Goal: Task Accomplishment & Management: Use online tool/utility

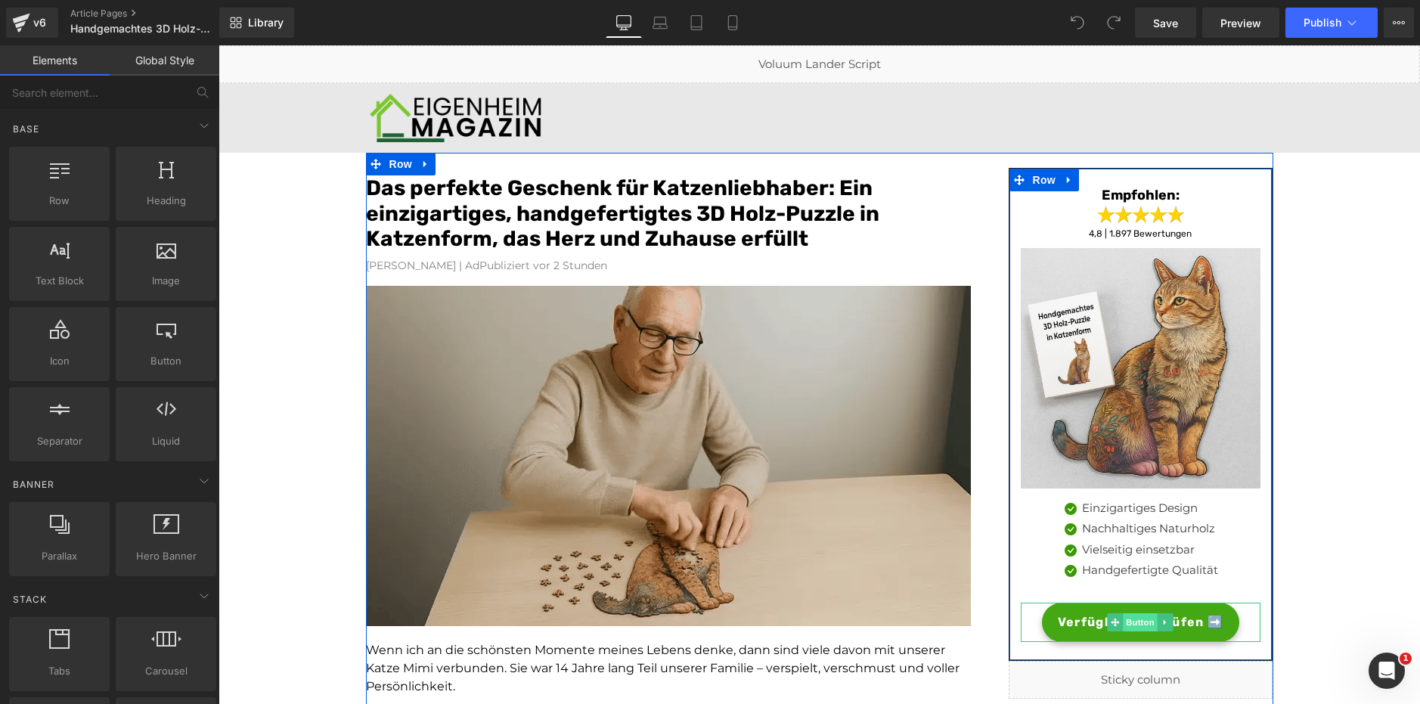
click at [1132, 622] on span "Button" at bounding box center [1141, 622] width 35 height 18
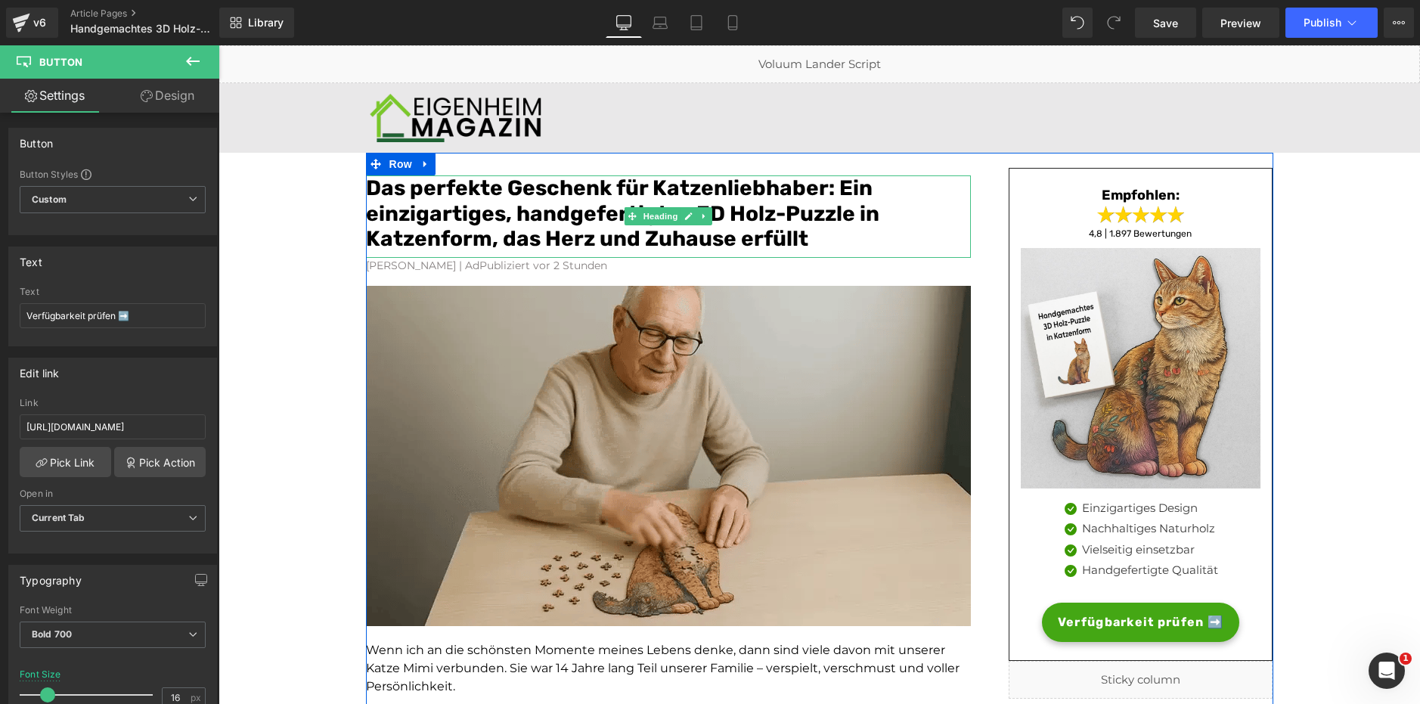
click at [524, 215] on font "Das perfekte Geschenk für Katzenliebhaber: Ein einzigartiges, handgefertigtes 3…" at bounding box center [622, 213] width 513 height 76
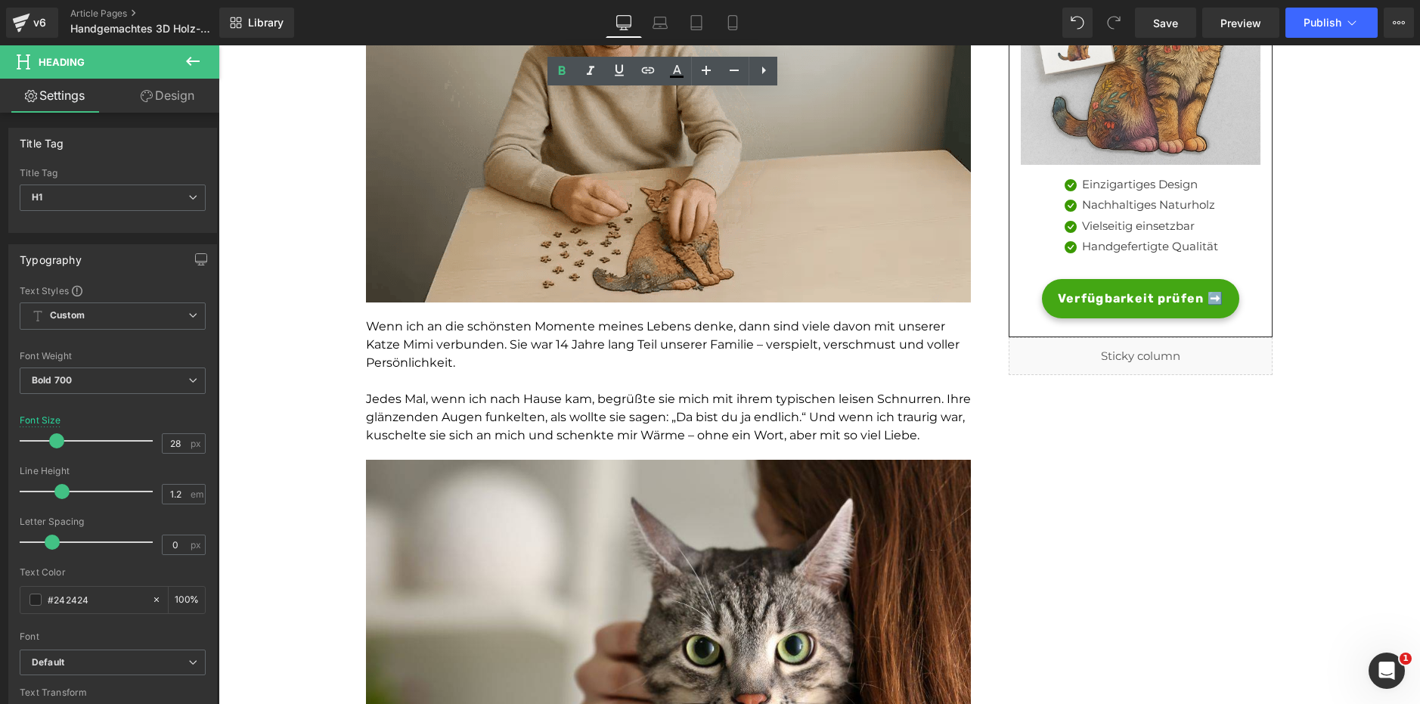
scroll to position [378, 0]
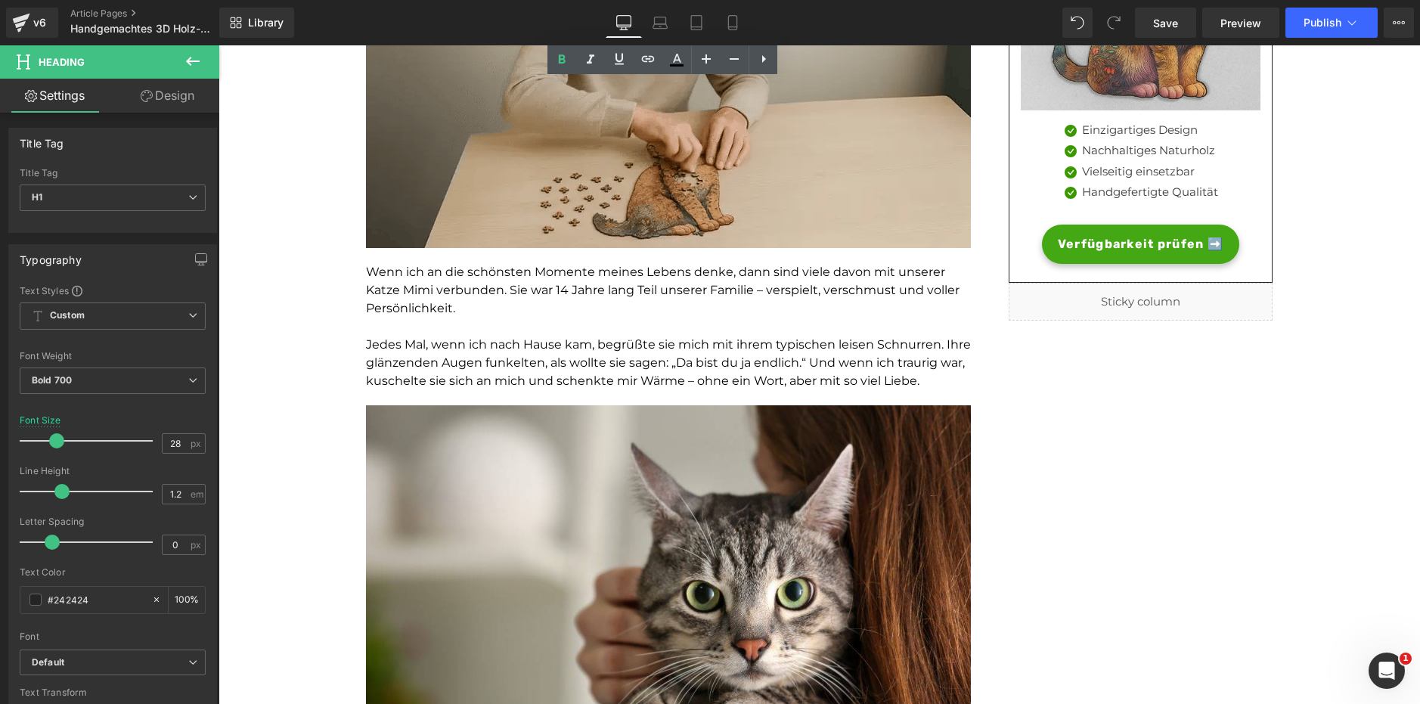
click at [615, 372] on p "Jedes Mal, wenn ich nach Hause kam, begrüßte sie mich mit ihrem typischen leise…" at bounding box center [668, 363] width 605 height 54
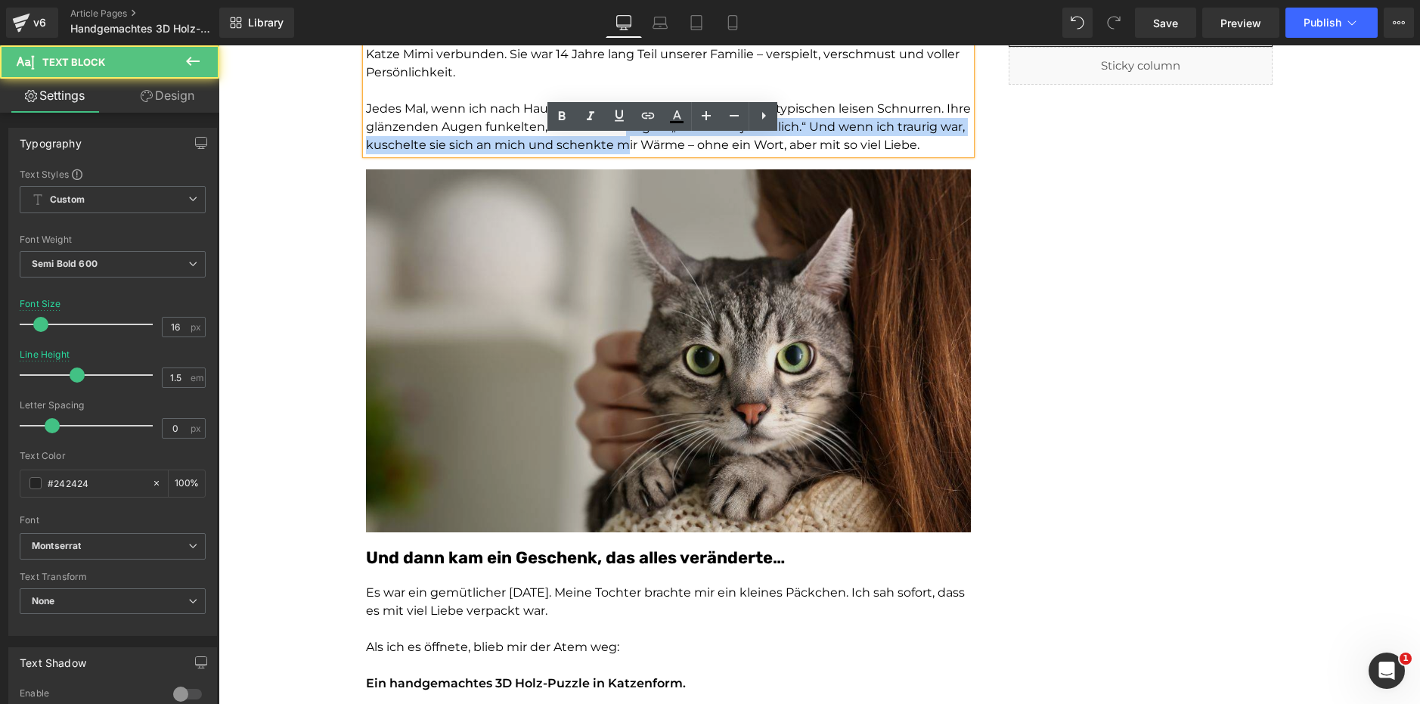
scroll to position [681, 0]
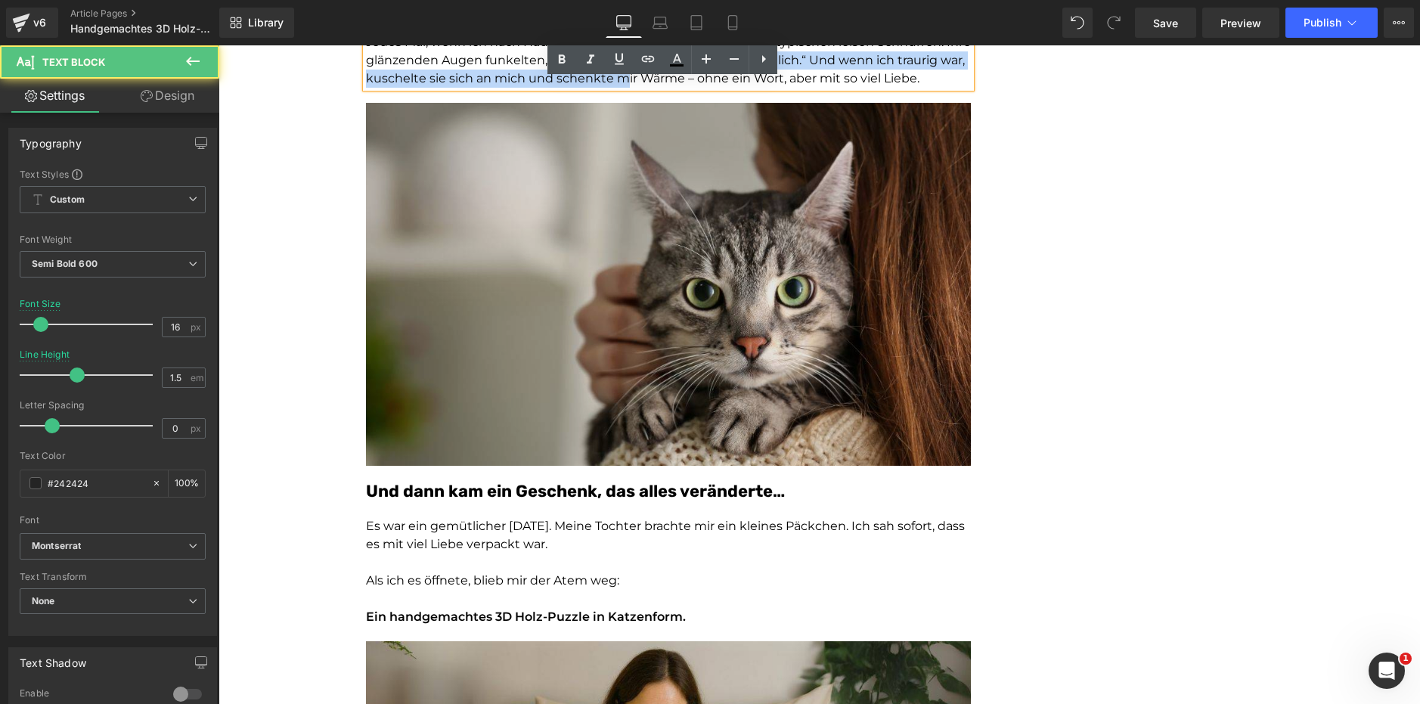
click at [618, 359] on img at bounding box center [668, 284] width 605 height 363
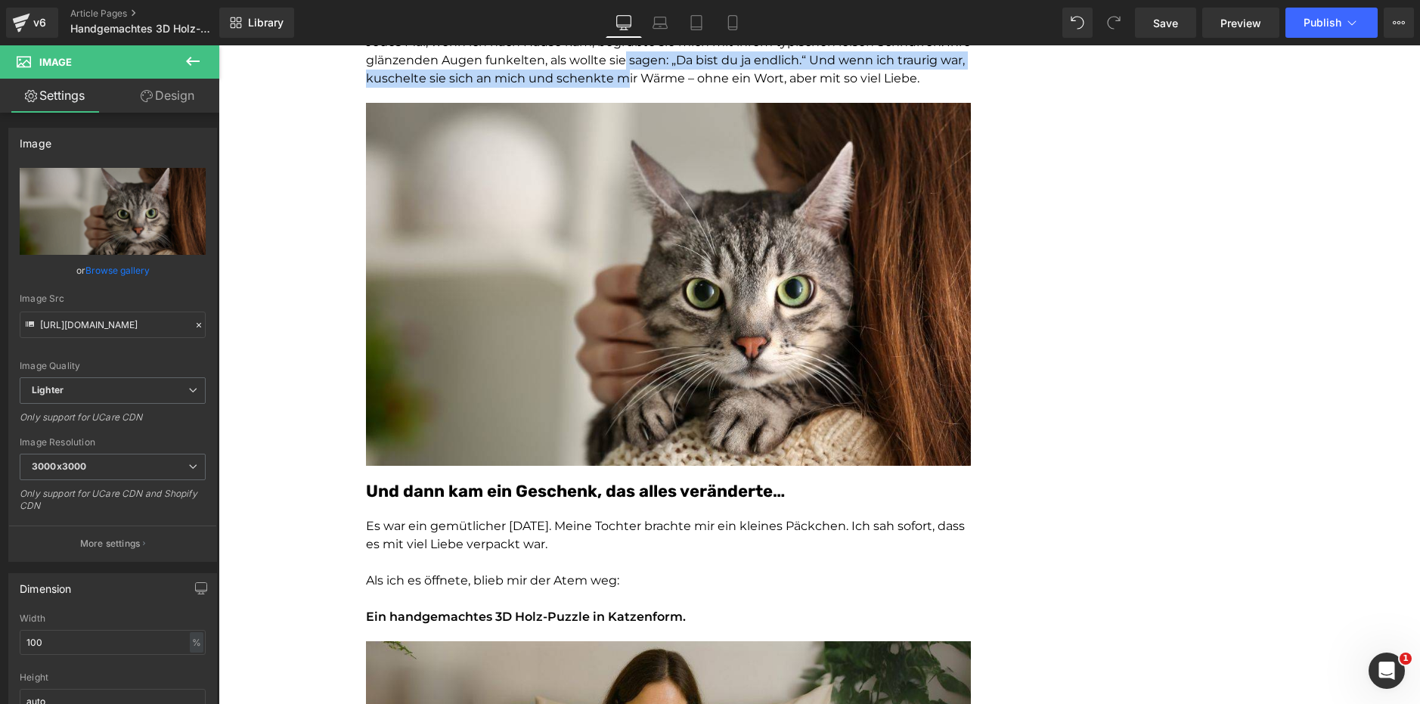
drag, startPoint x: 490, startPoint y: 498, endPoint x: 474, endPoint y: 557, distance: 60.3
click at [489, 498] on div "Und dann kam ein Geschenk, das alles veränderte… Heading" at bounding box center [668, 492] width 605 height 22
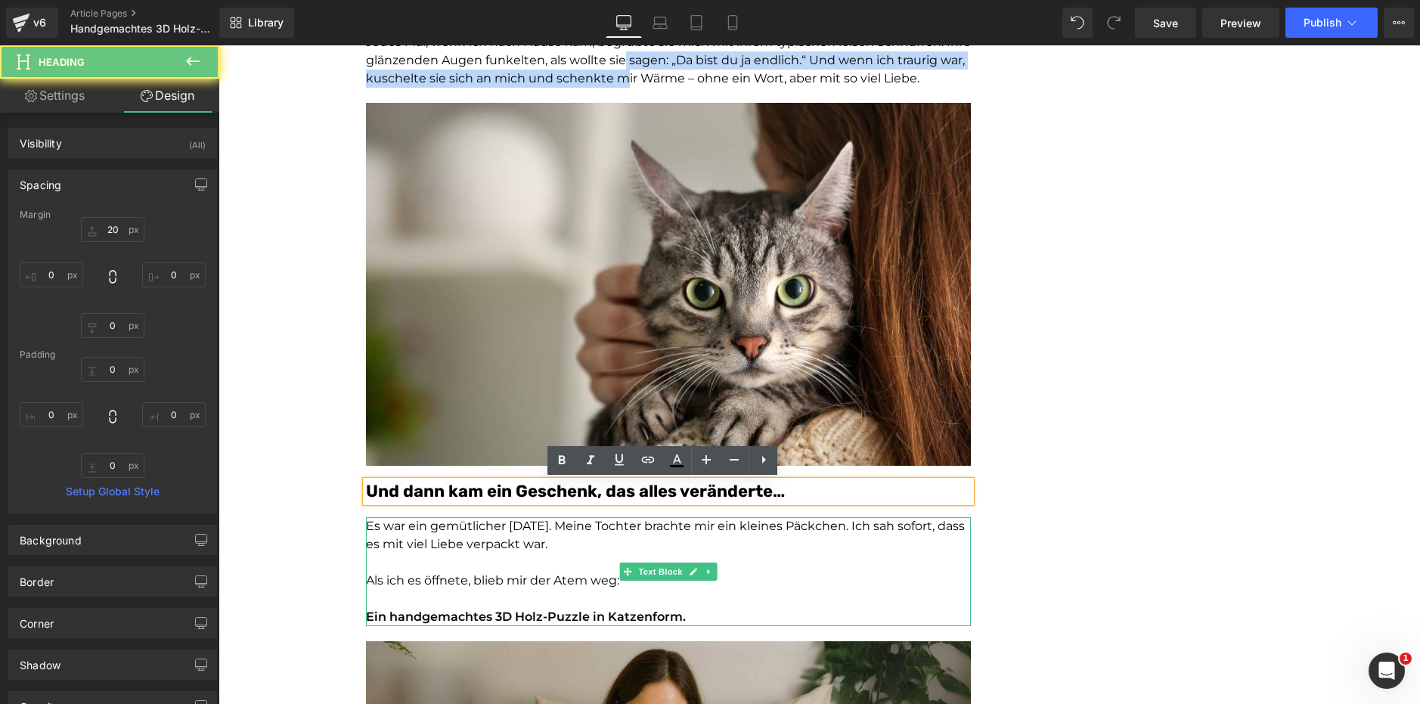
drag, startPoint x: 476, startPoint y: 576, endPoint x: 475, endPoint y: 563, distance: 13.7
click at [475, 575] on span "Als ich es öffnete, blieb mir der Atem weg:" at bounding box center [492, 580] width 253 height 14
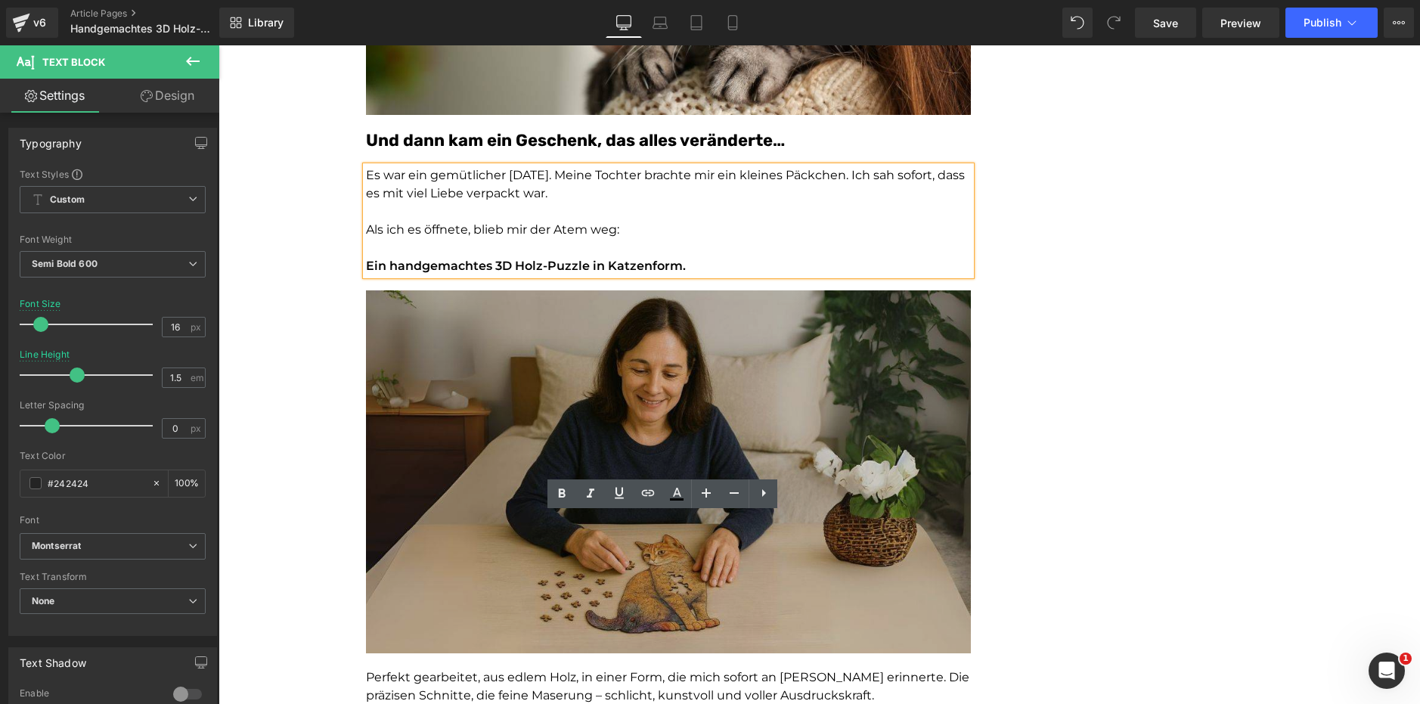
scroll to position [1059, 0]
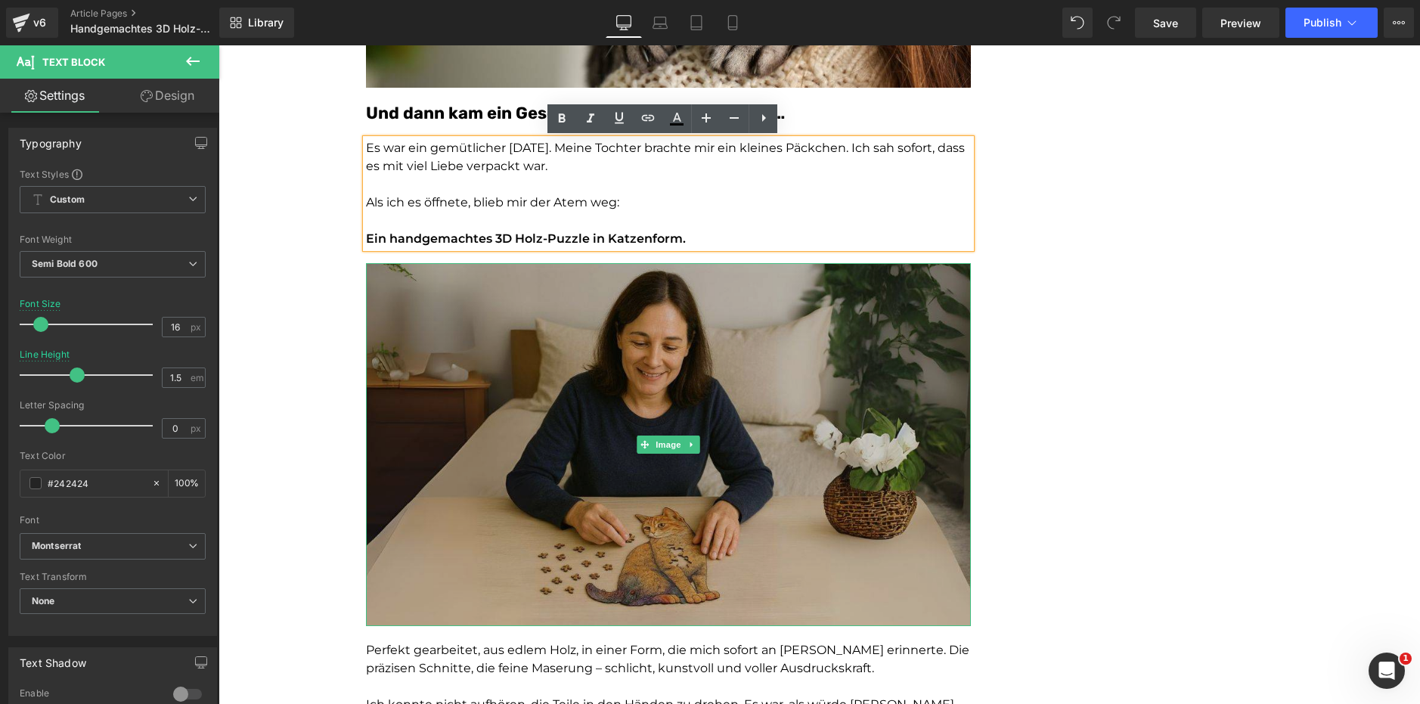
click at [541, 467] on img at bounding box center [668, 444] width 605 height 363
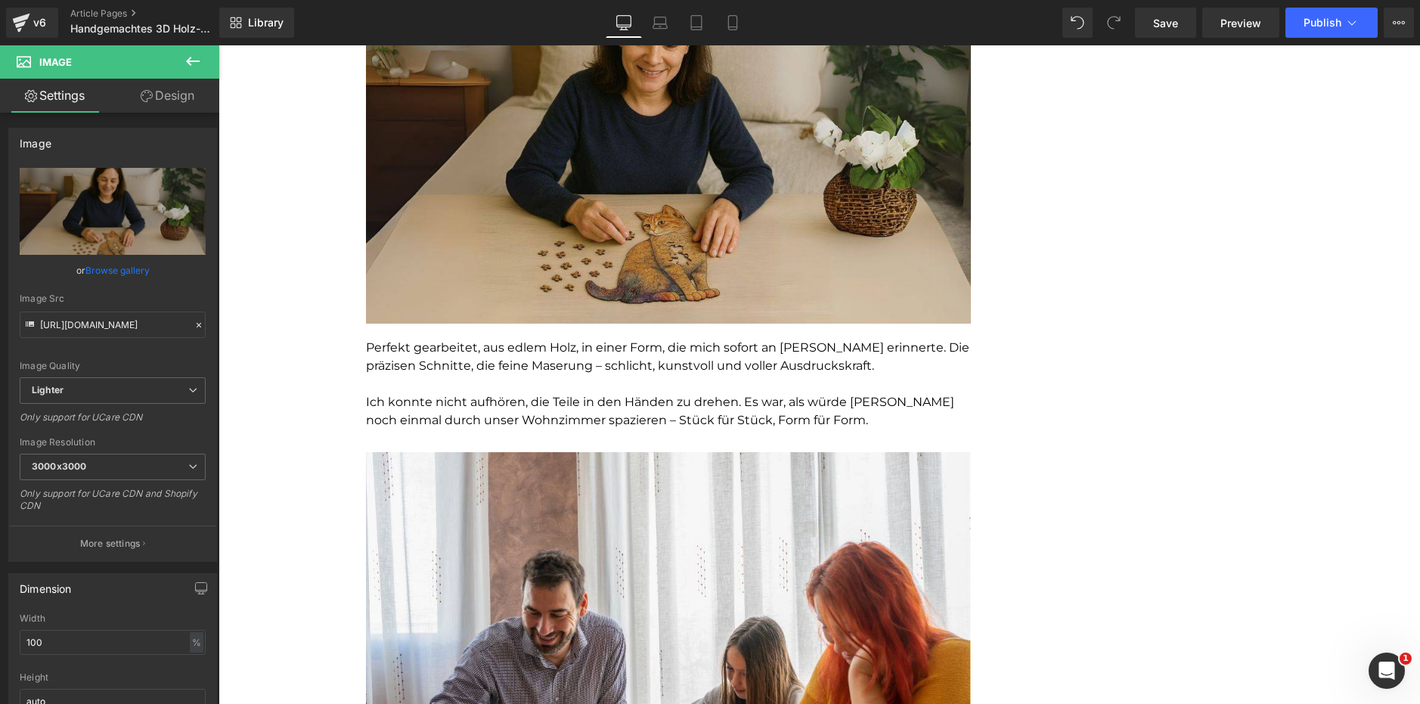
click at [609, 394] on p "Ich konnte nicht aufhören, die Teile in den Händen zu drehen. Es war, als würde…" at bounding box center [668, 411] width 605 height 36
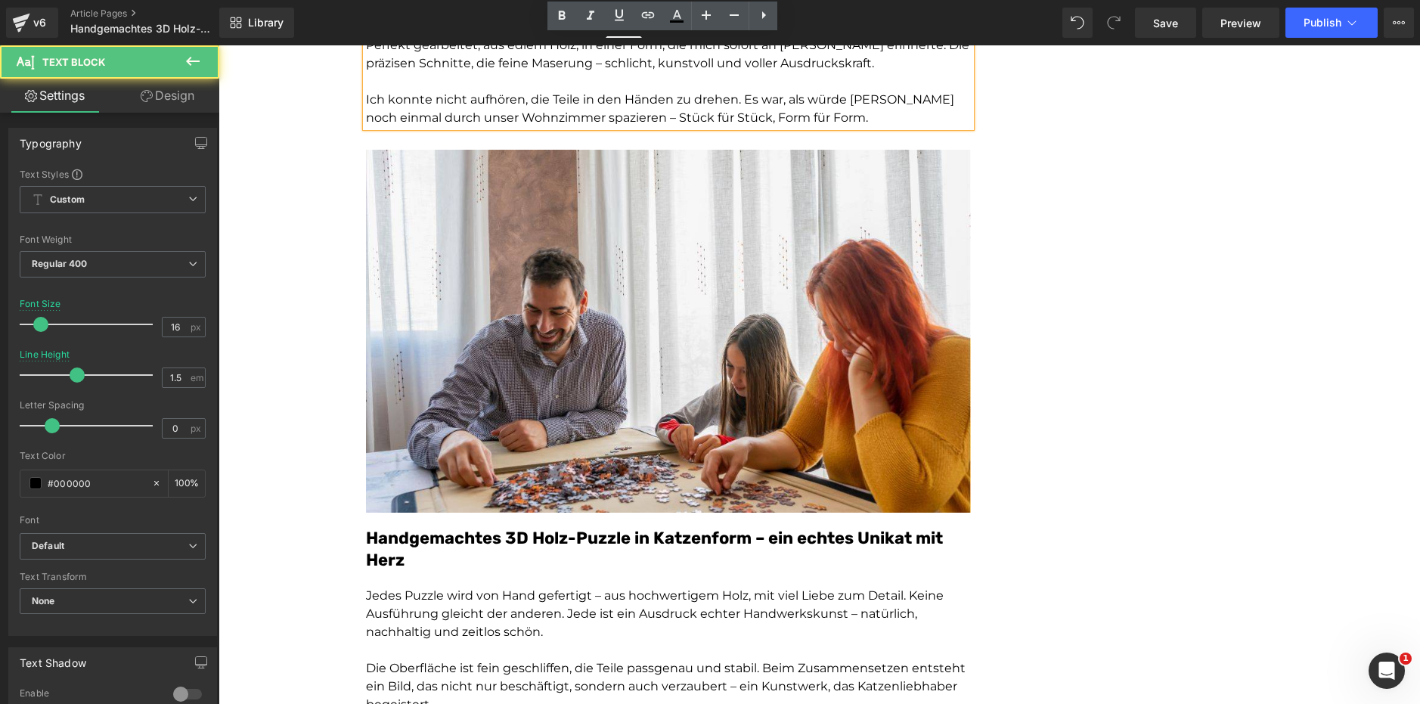
click at [603, 411] on img at bounding box center [668, 327] width 605 height 370
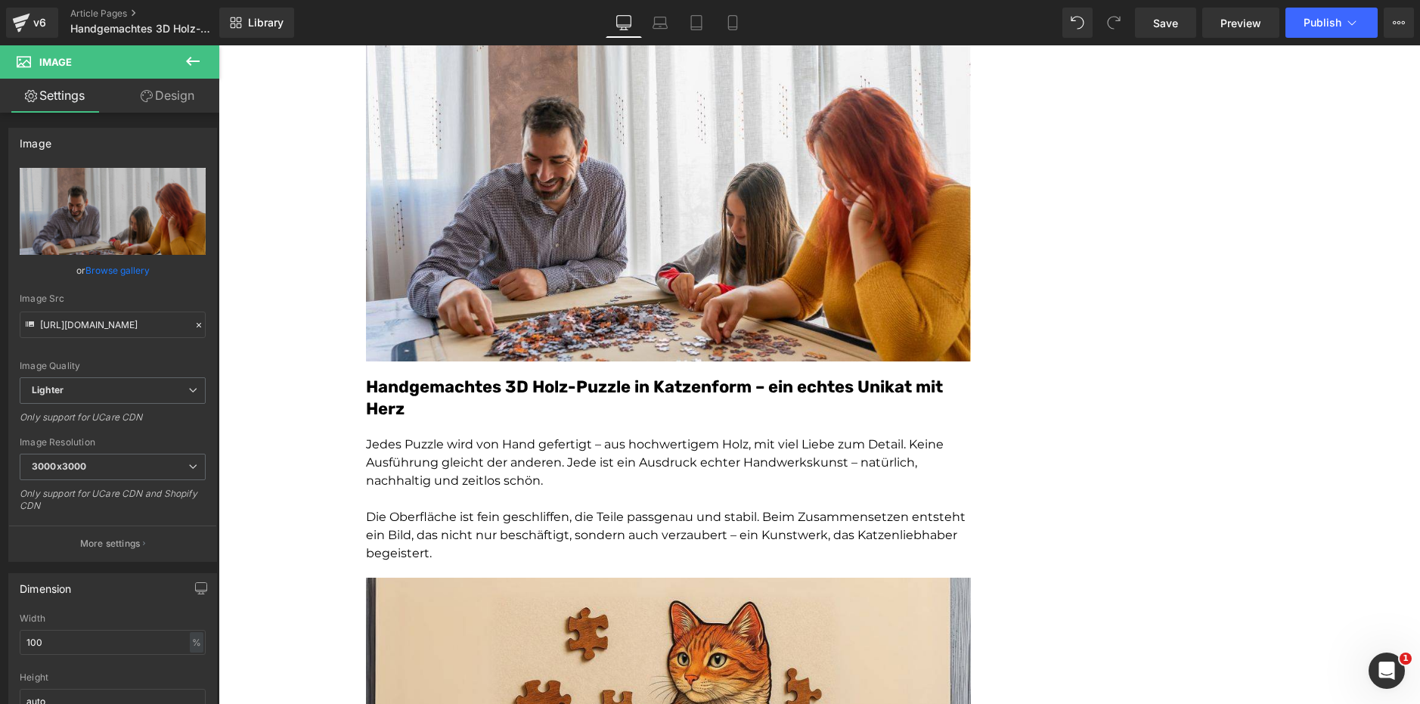
click at [590, 479] on p "Jedes Puzzle wird von Hand gefertigt – aus hochwertigem Holz, mit viel Liebe zu…" at bounding box center [668, 463] width 605 height 54
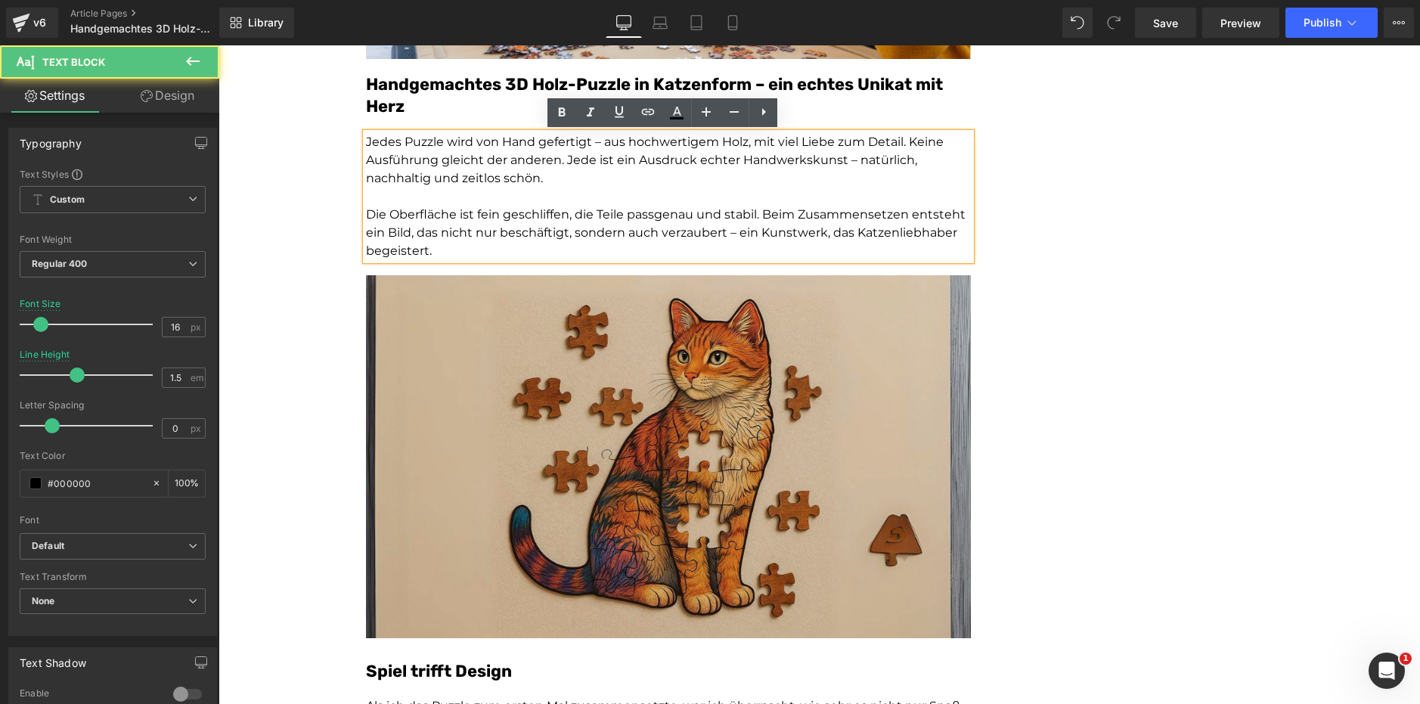
click at [575, 466] on img at bounding box center [668, 460] width 605 height 370
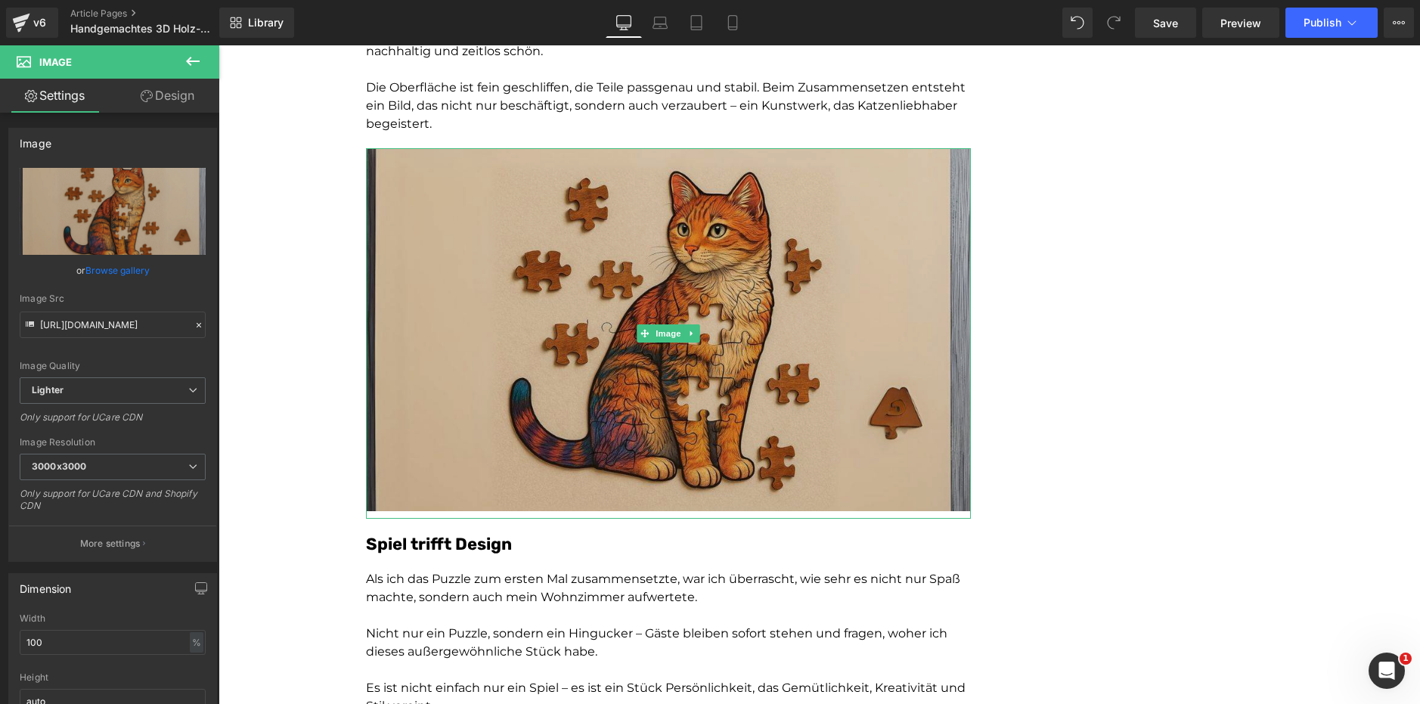
scroll to position [2268, 0]
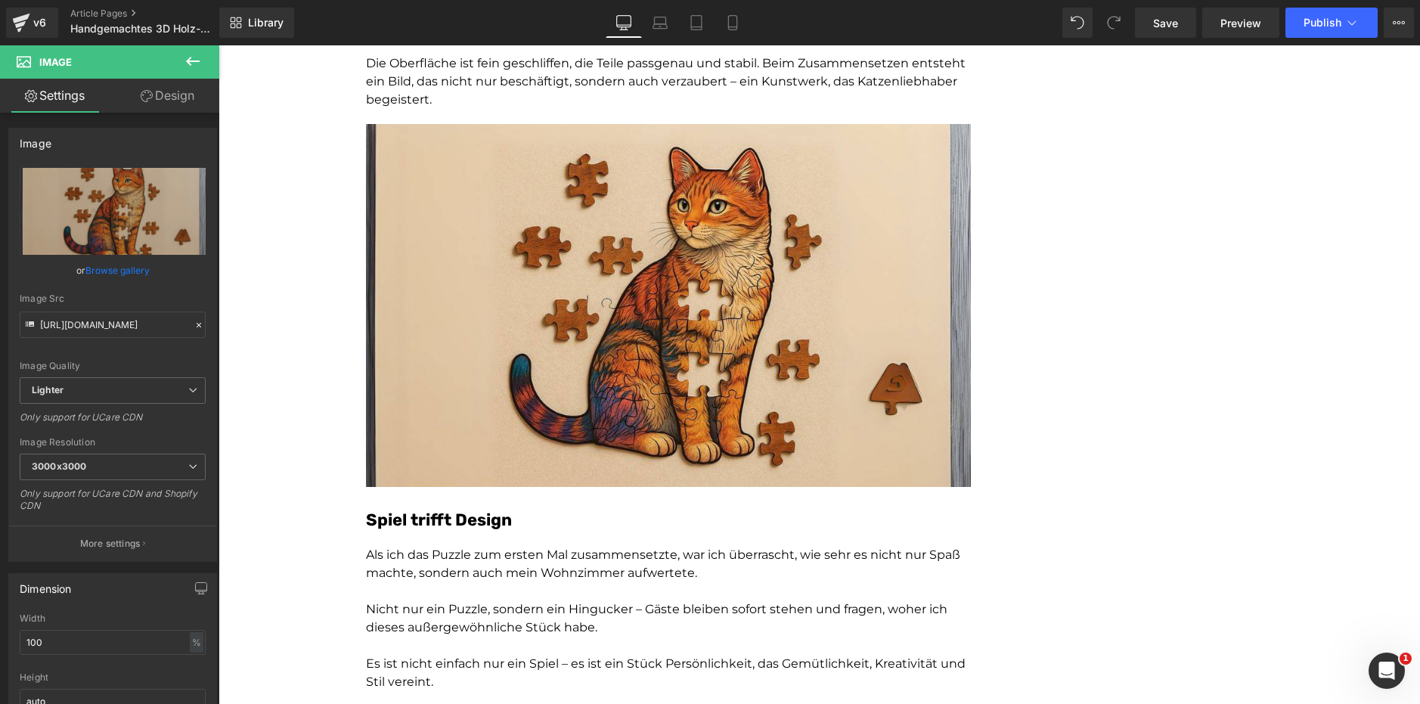
click at [579, 538] on div "Das perfekte Geschenk für Katzenliebhaber: Ein einzigartiges, handgefertigtes 3…" at bounding box center [668, 336] width 605 height 4872
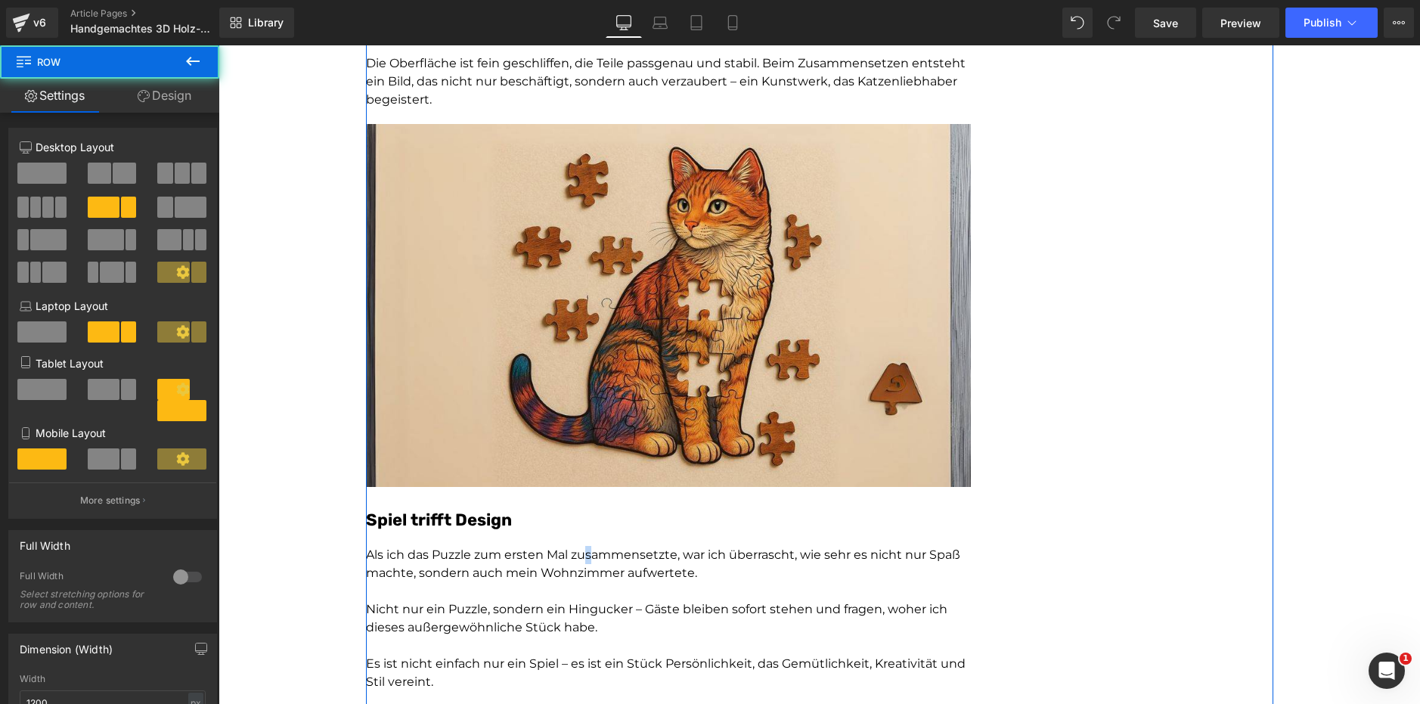
click at [513, 565] on p "Als ich das Puzzle zum ersten Mal zusammensetzte, war ich überrascht, wie sehr …" at bounding box center [668, 564] width 605 height 36
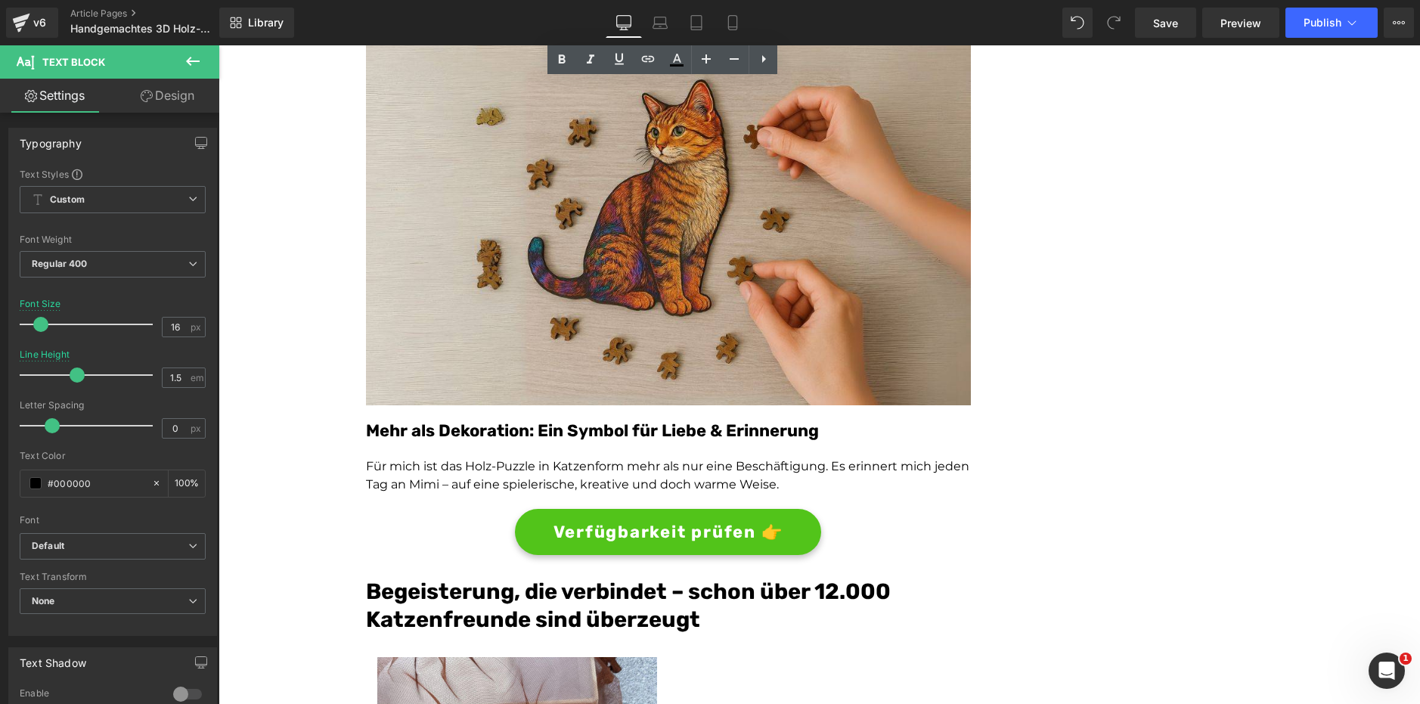
scroll to position [2949, 0]
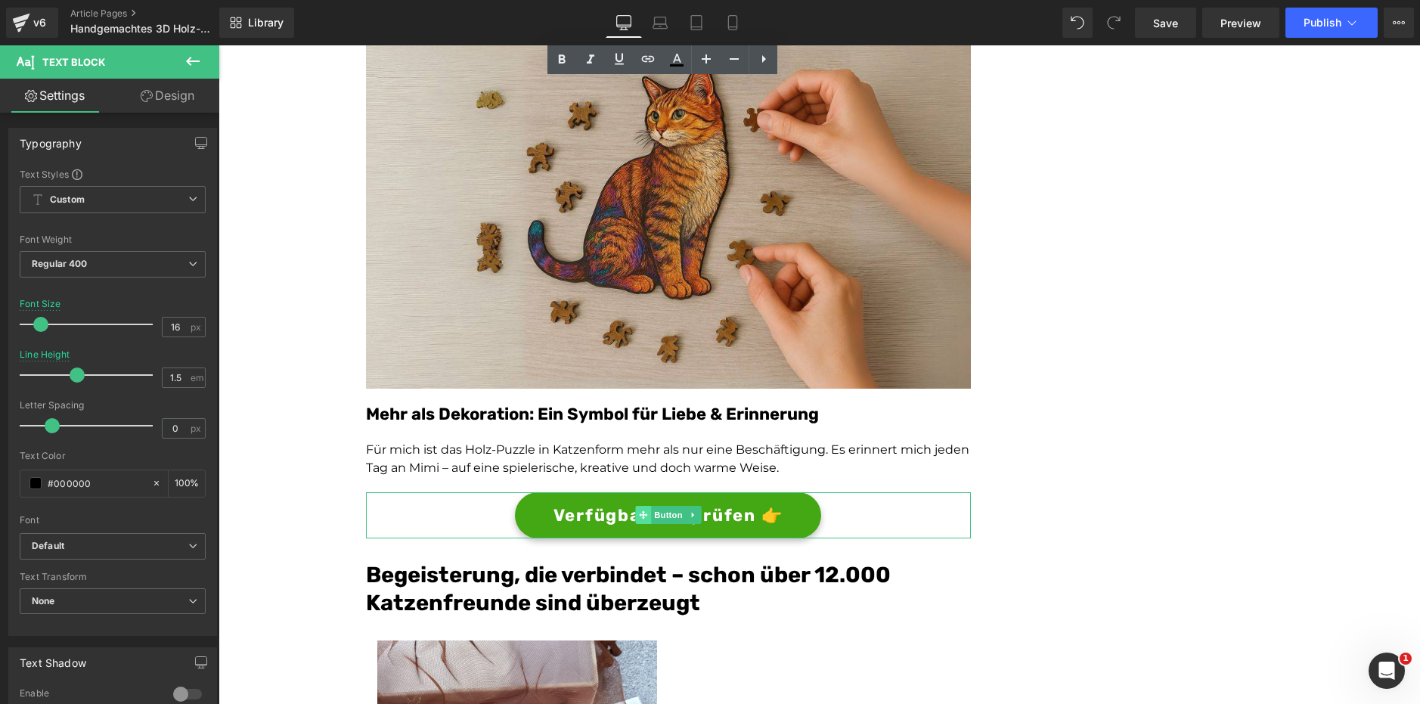
click at [640, 513] on icon at bounding box center [643, 514] width 8 height 9
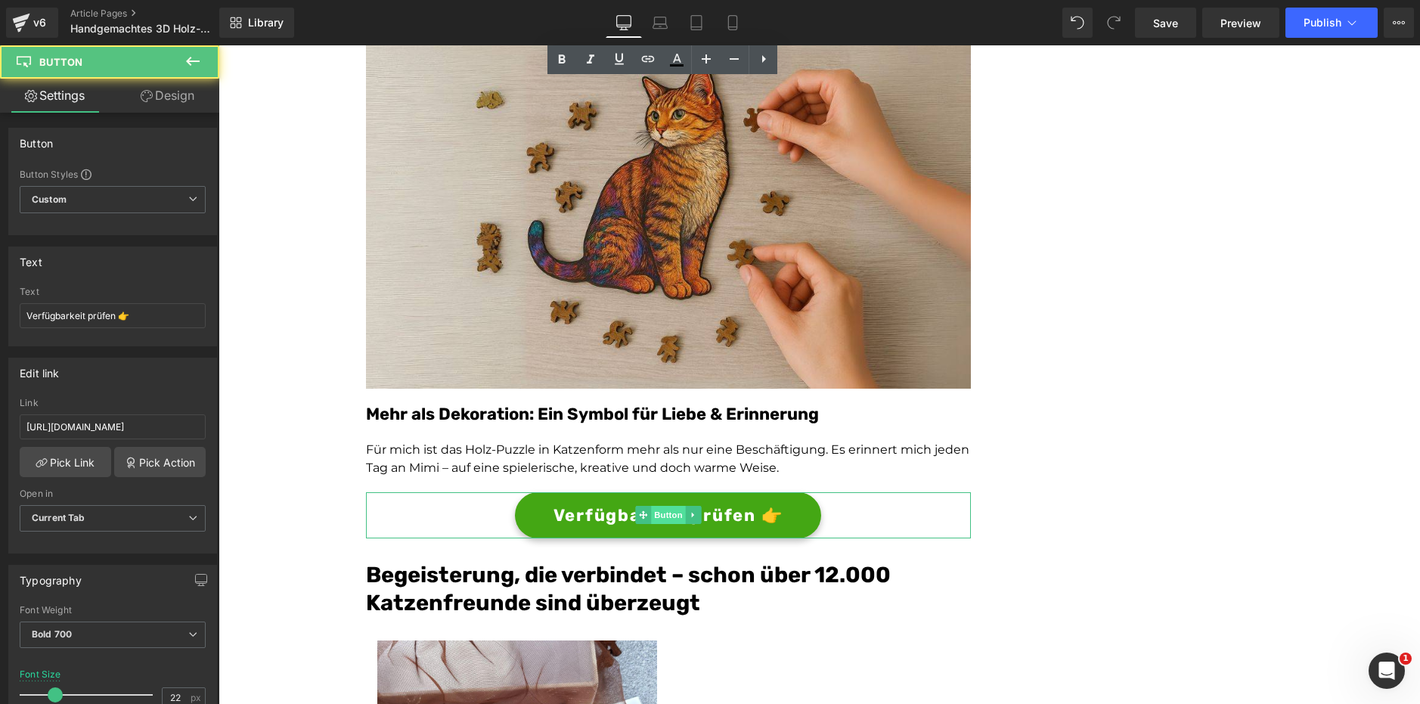
click at [663, 518] on span "Button" at bounding box center [668, 515] width 35 height 18
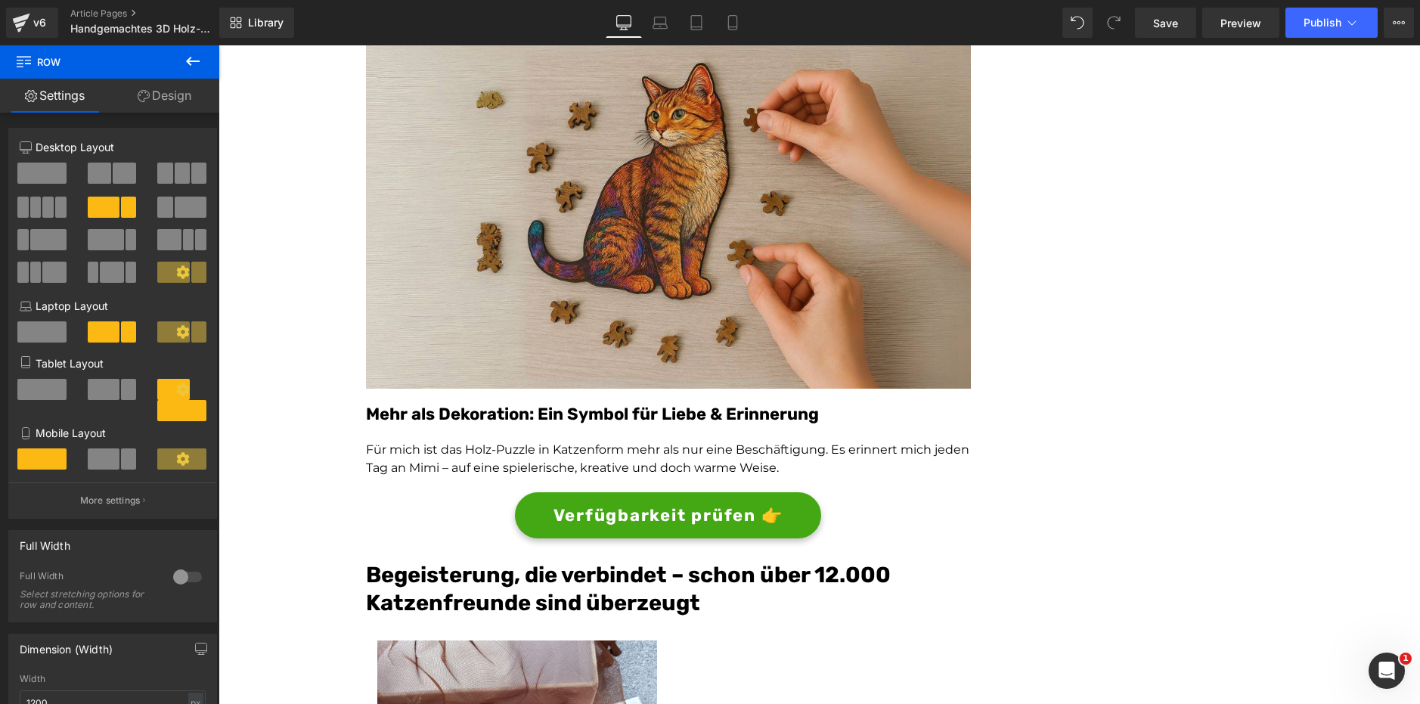
click at [649, 608] on font "Begeisterung, die verbindet – schon über 12.000 Katzenfreunde sind überzeugt" at bounding box center [628, 589] width 525 height 54
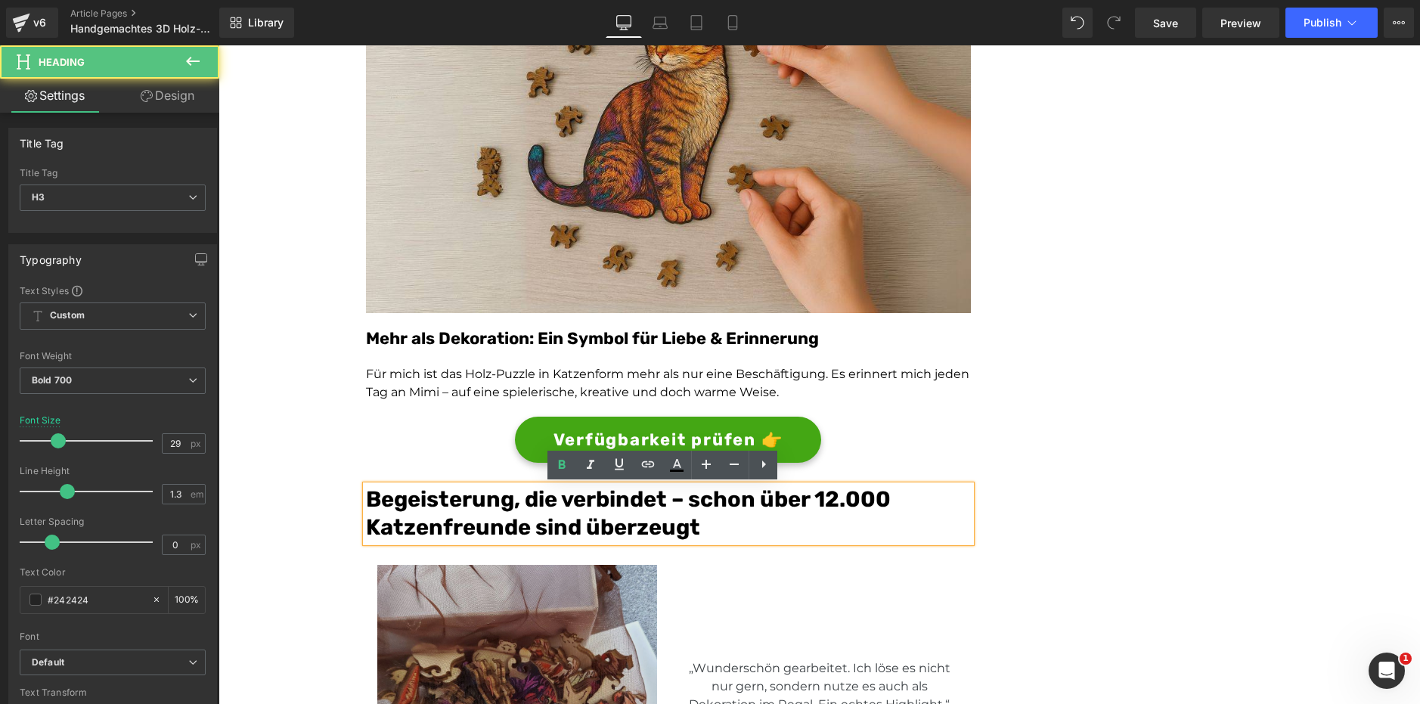
click at [628, 606] on img at bounding box center [517, 705] width 280 height 280
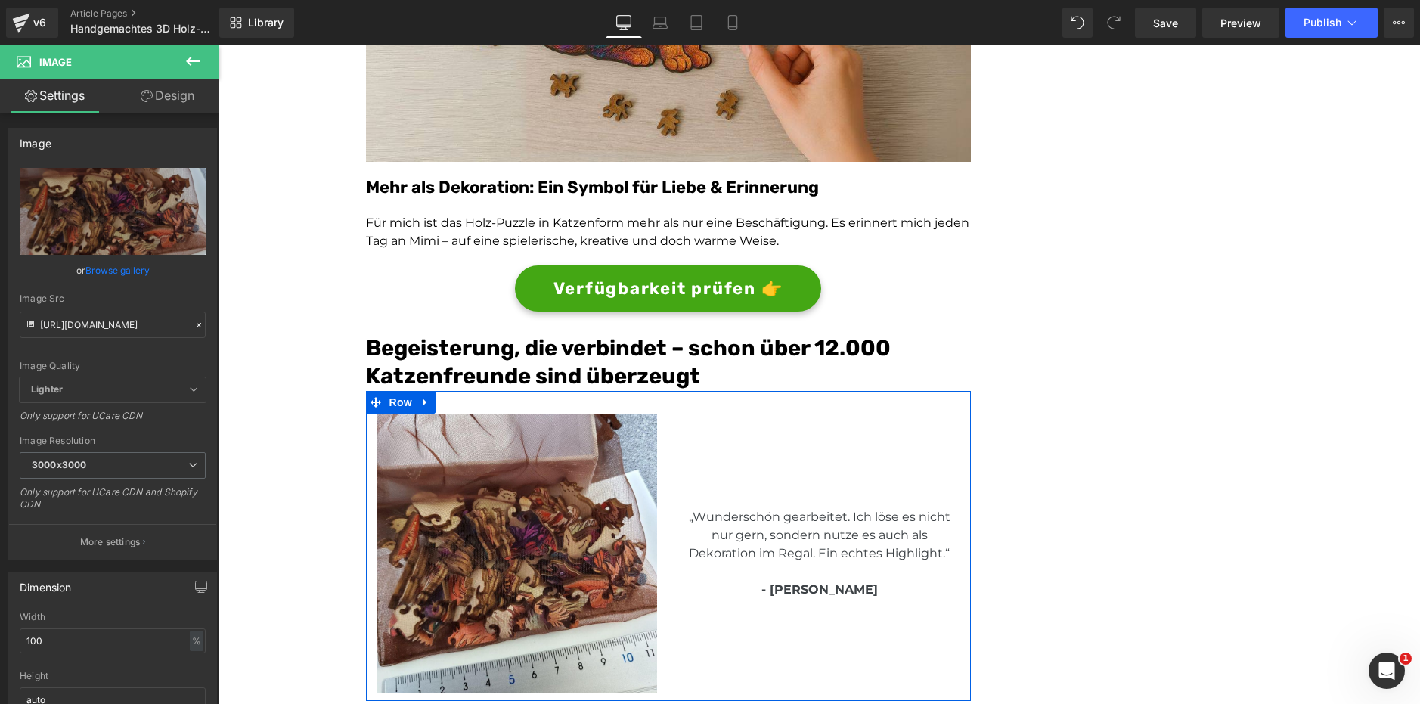
click at [868, 537] on p "„Wunderschön gearbeitet. Ich löse es nicht nur gern, sondern nutze es auch als …" at bounding box center [820, 535] width 280 height 54
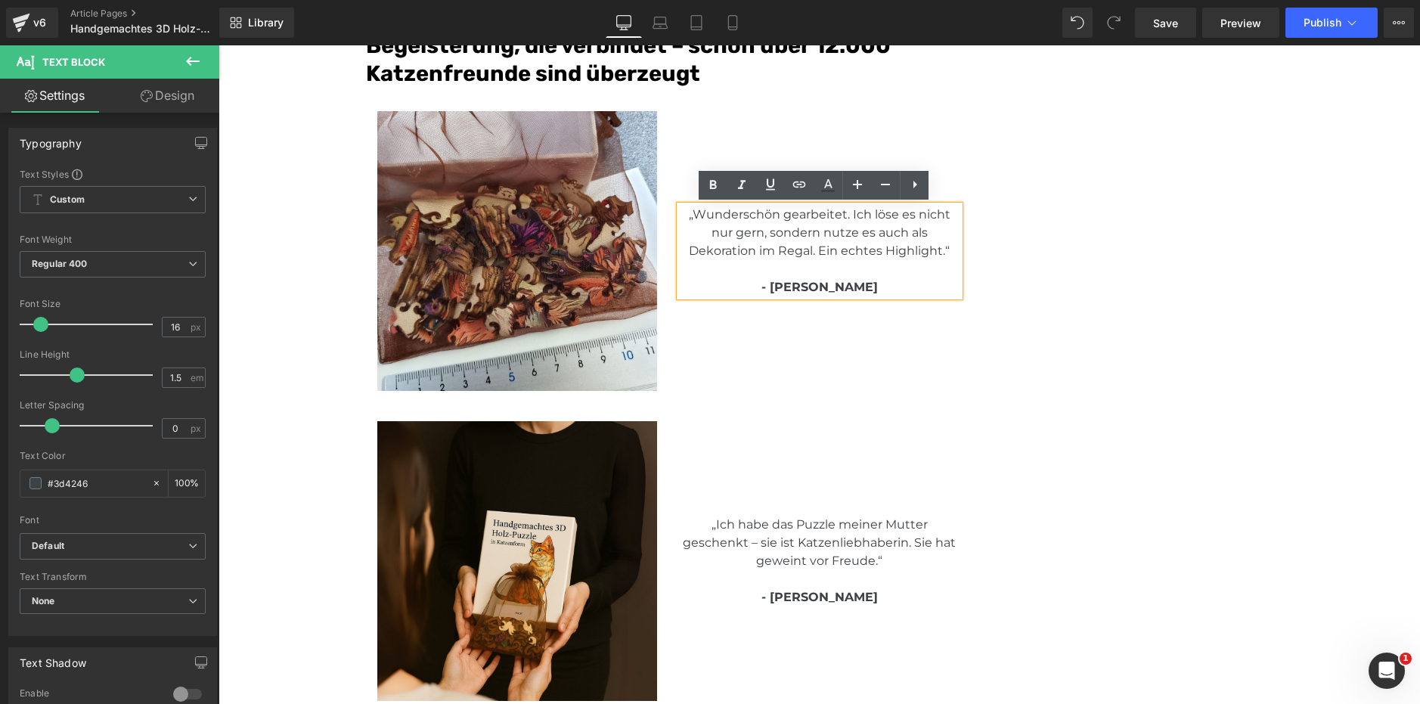
click at [723, 553] on p "„Ich habe das Puzzle meiner Mutter geschenkt – sie ist Katzenliebhaberin. Sie h…" at bounding box center [820, 543] width 280 height 54
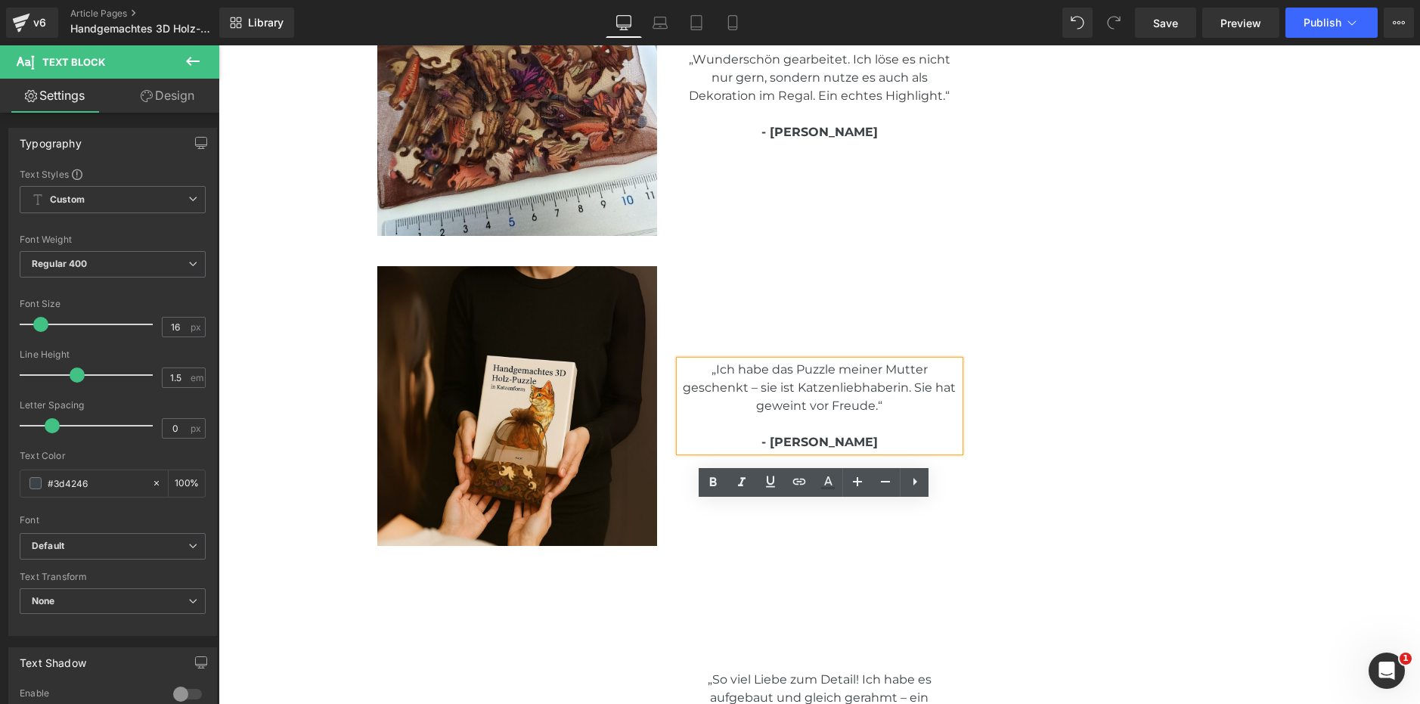
scroll to position [3705, 0]
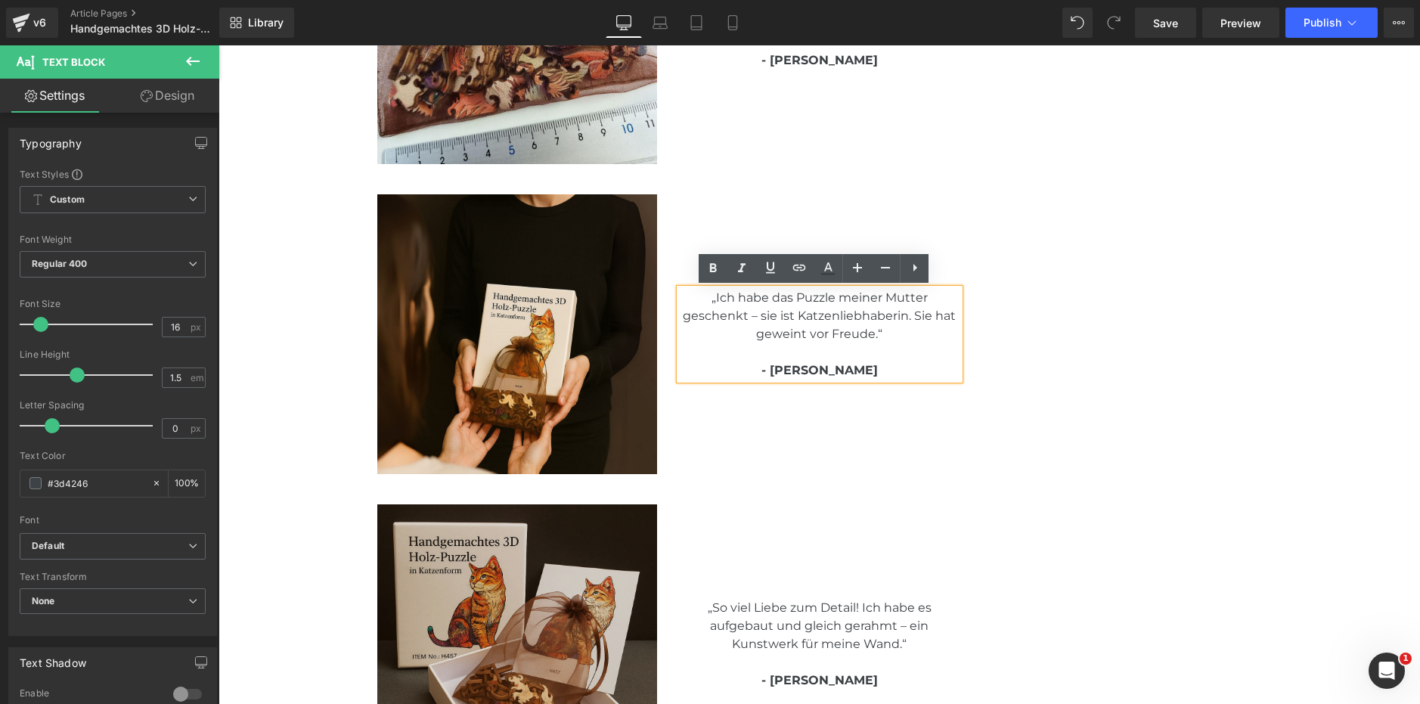
click at [568, 566] on img at bounding box center [517, 644] width 280 height 280
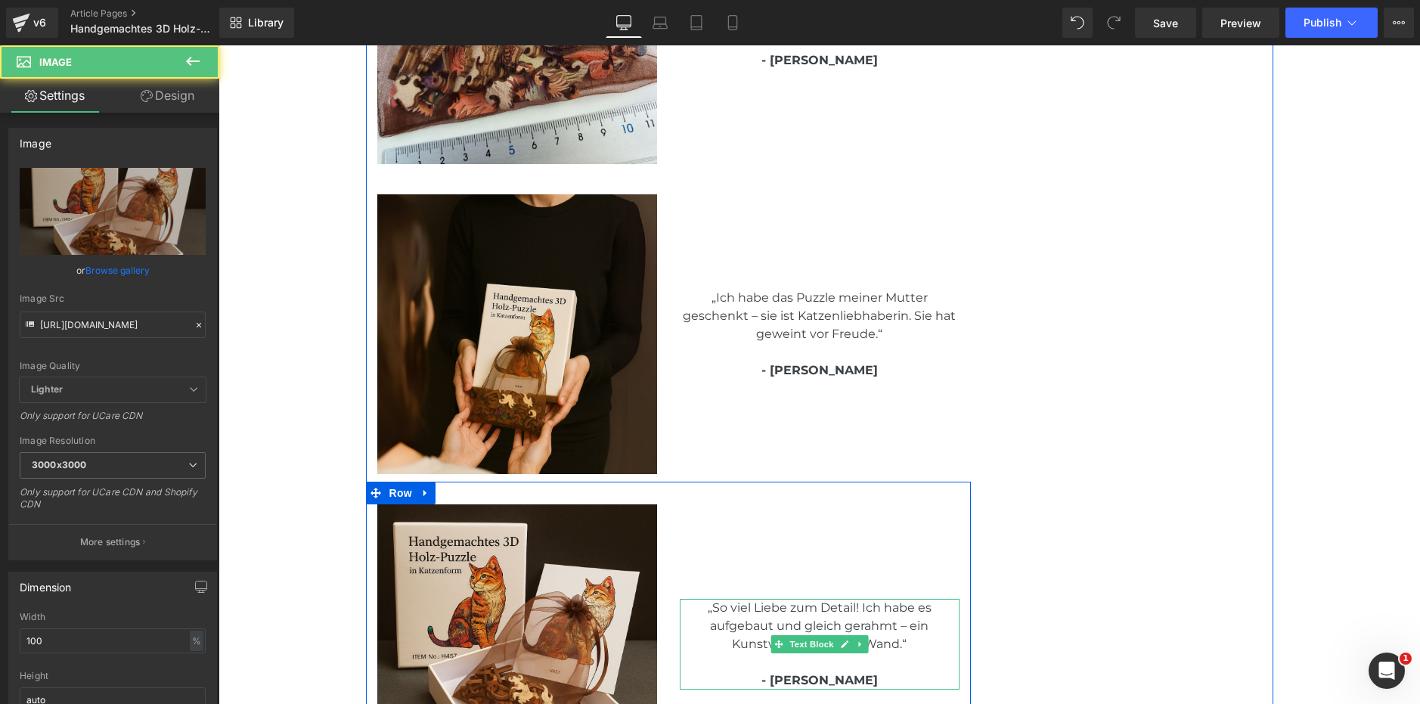
click at [870, 607] on p "„So viel Liebe zum Detail! Ich habe es aufgebaut und gleich gerahmt – ein Kunst…" at bounding box center [820, 626] width 280 height 54
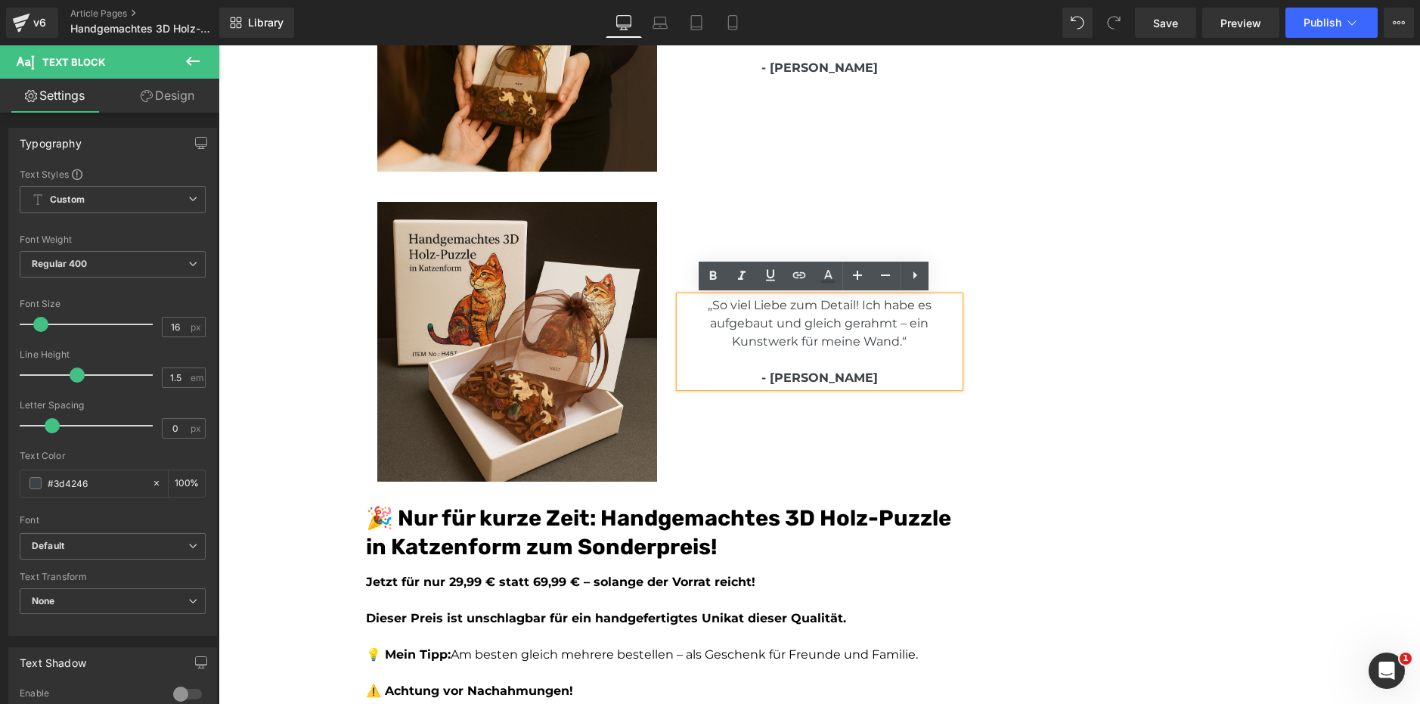
click at [666, 521] on font "🎉 Nur für kurze Zeit: Handgemachtes 3D Holz-Puzzle in Katzenform zum Sonderprei…" at bounding box center [658, 532] width 585 height 54
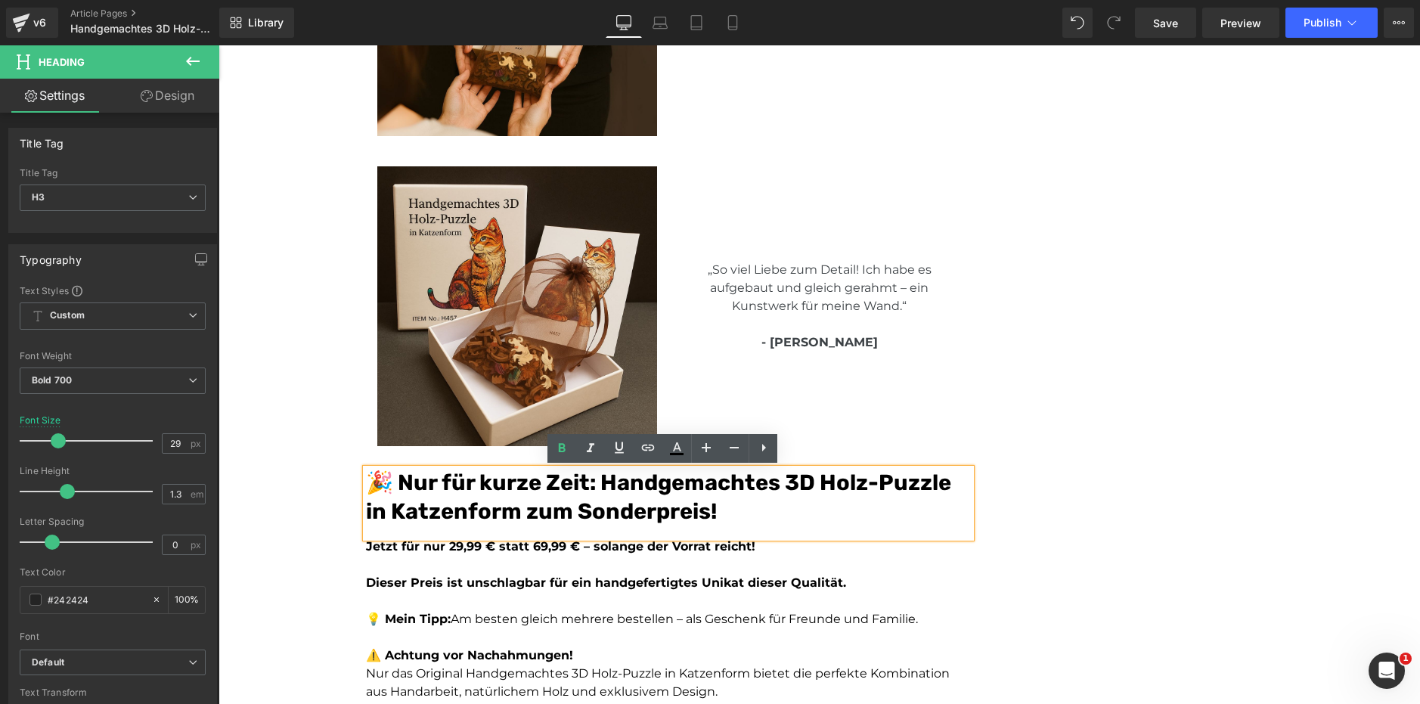
scroll to position [4159, 0]
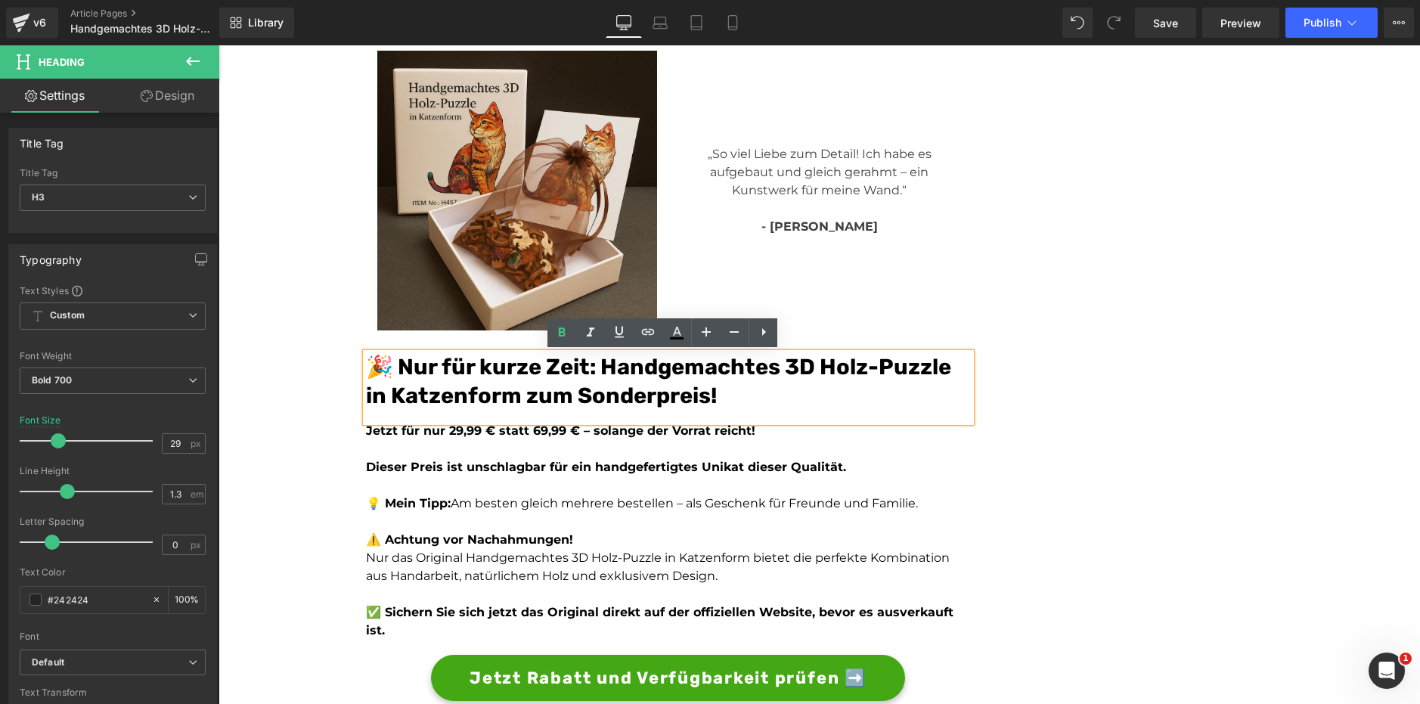
click at [560, 493] on p at bounding box center [668, 485] width 605 height 18
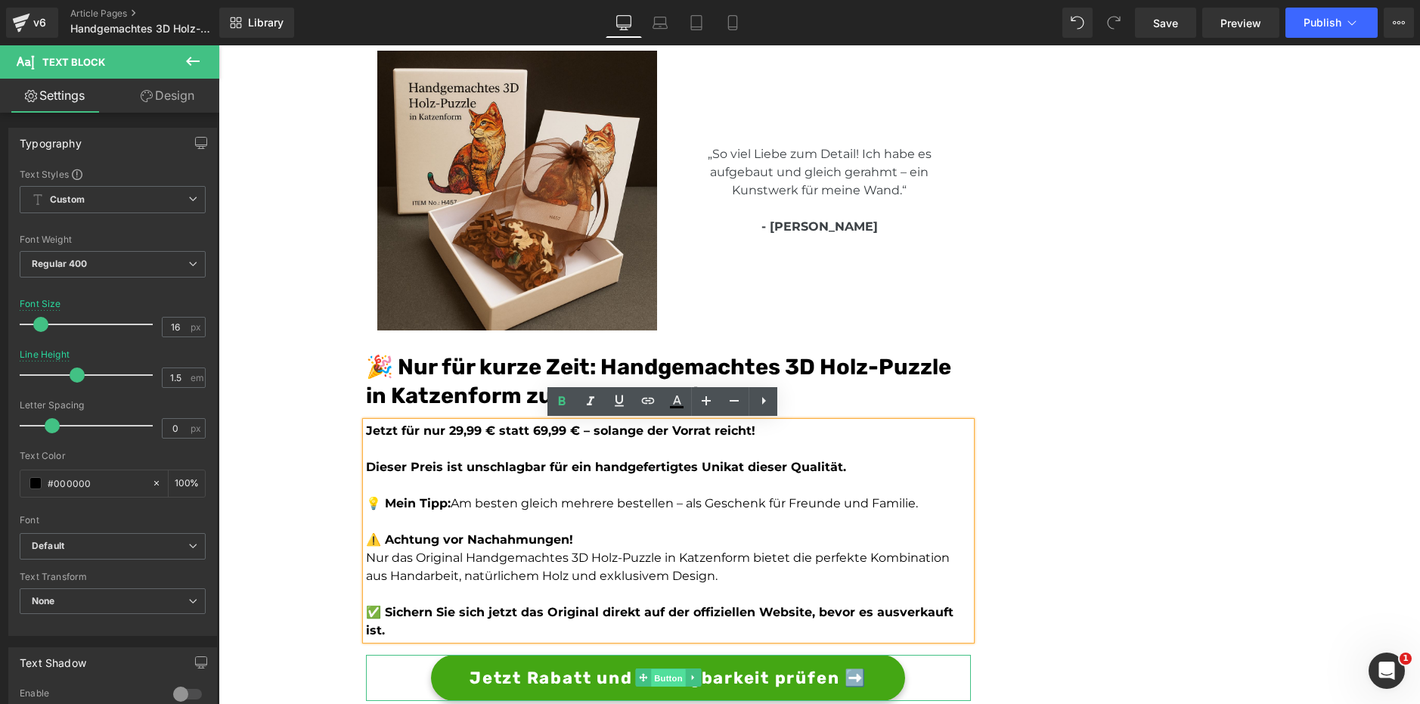
click at [662, 669] on span "Button" at bounding box center [668, 678] width 35 height 18
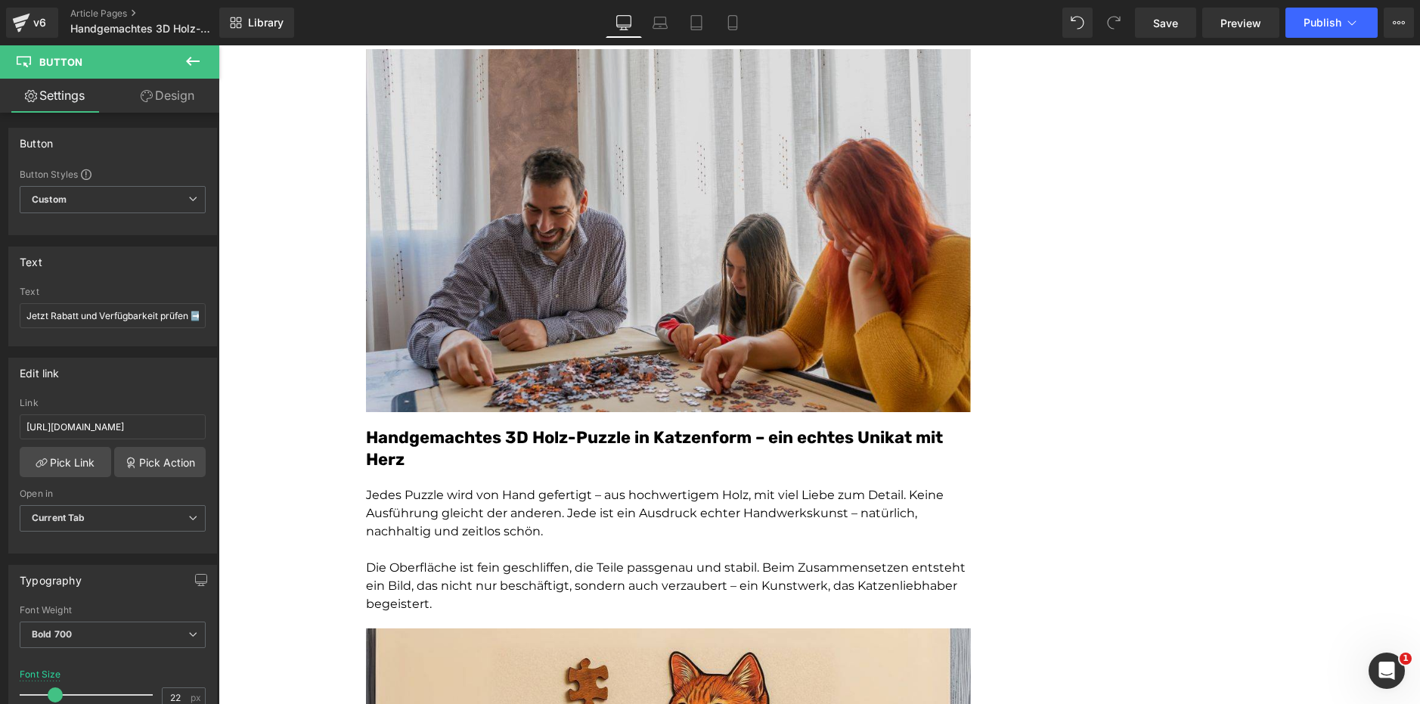
scroll to position [1739, 0]
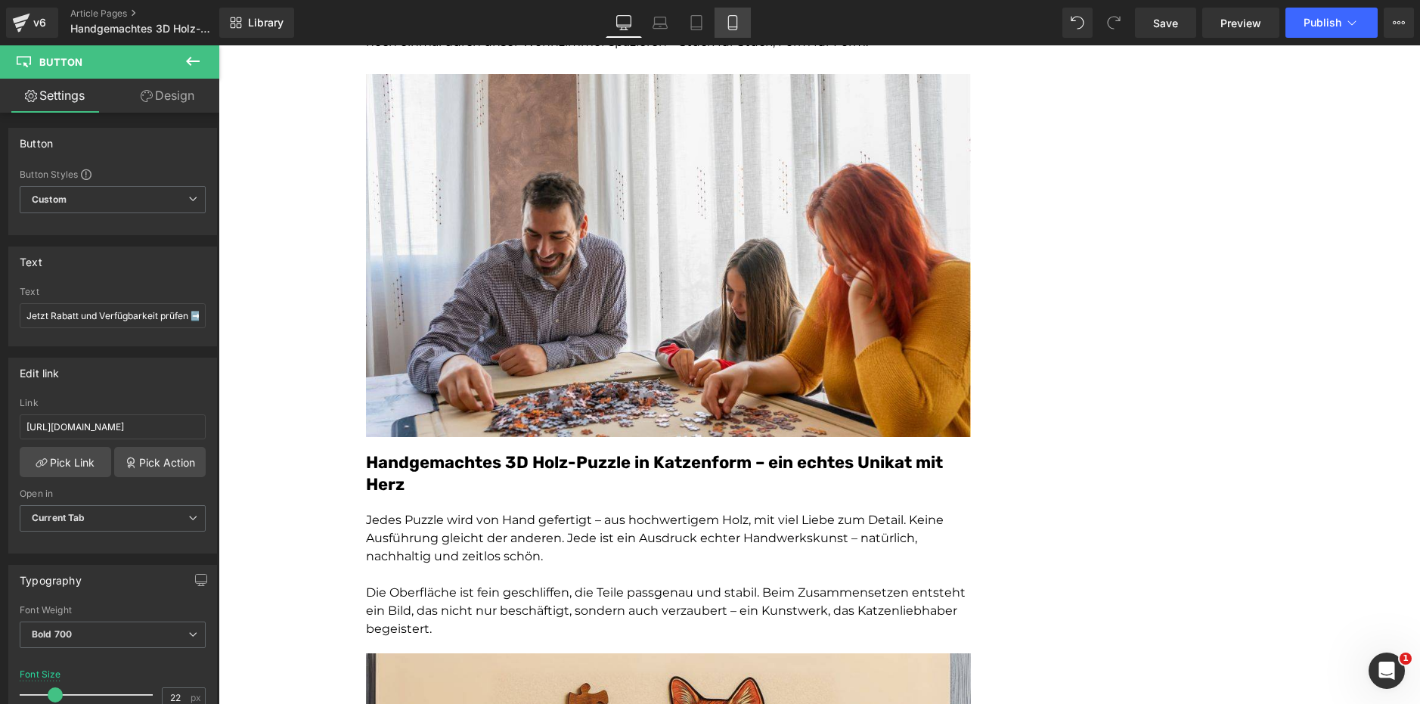
click at [731, 18] on icon at bounding box center [732, 22] width 15 height 15
type input "14"
type input "100"
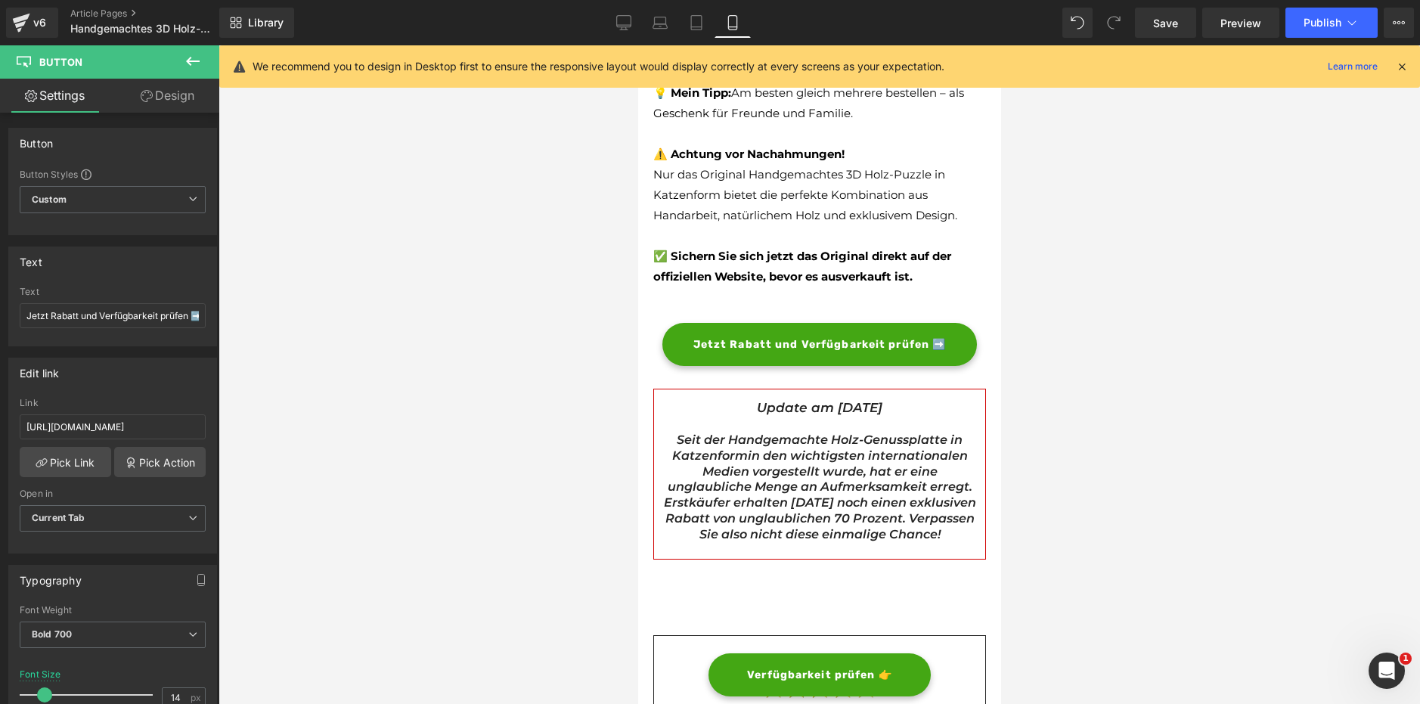
scroll to position [4472, 0]
click at [818, 334] on span "Button" at bounding box center [813, 343] width 35 height 18
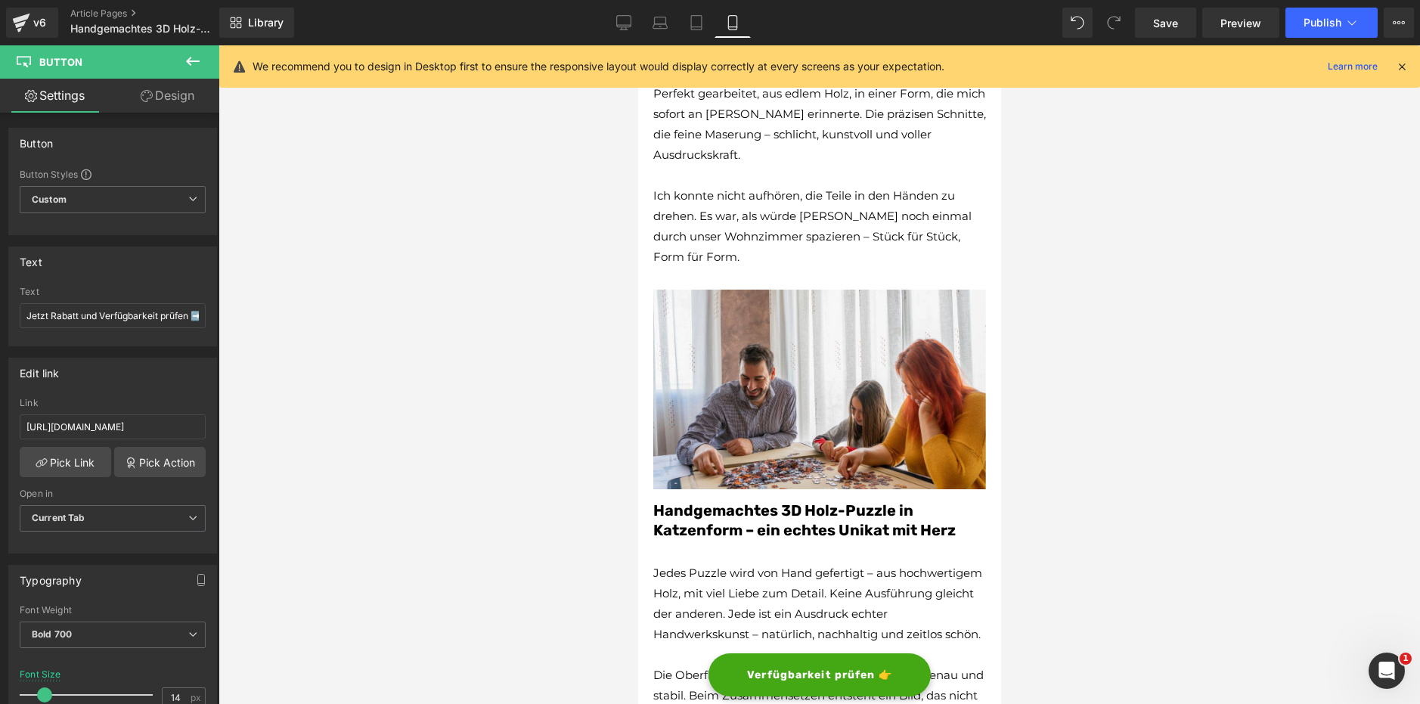
scroll to position [1208, 0]
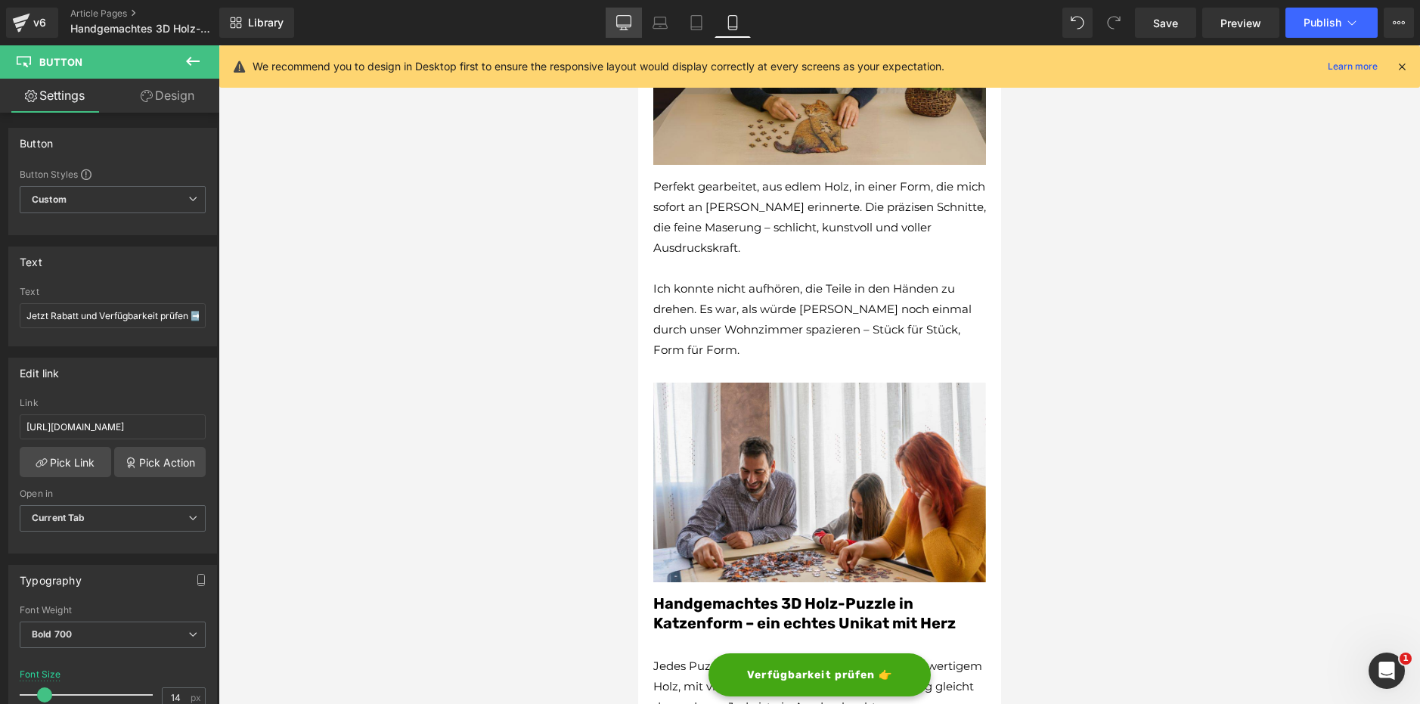
click at [628, 23] on icon at bounding box center [623, 22] width 15 height 15
type input "22"
type input "100"
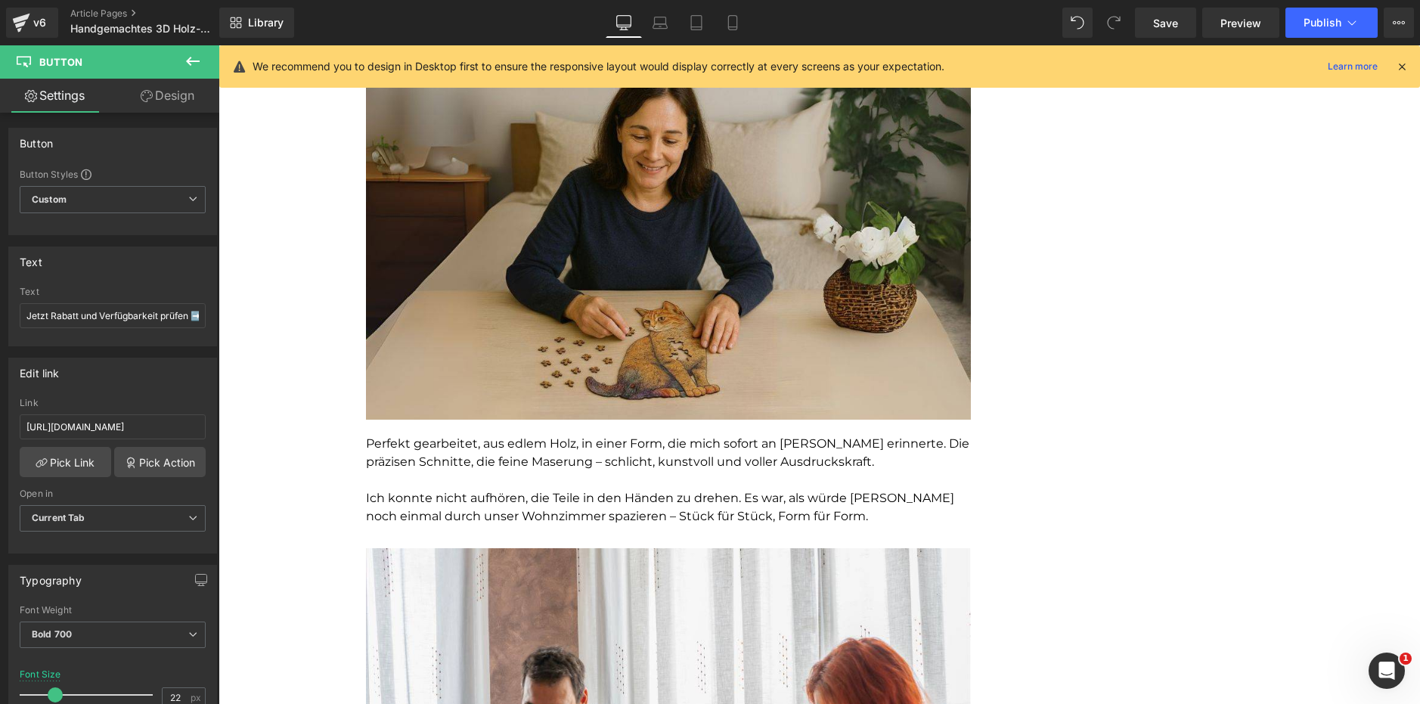
scroll to position [1263, 0]
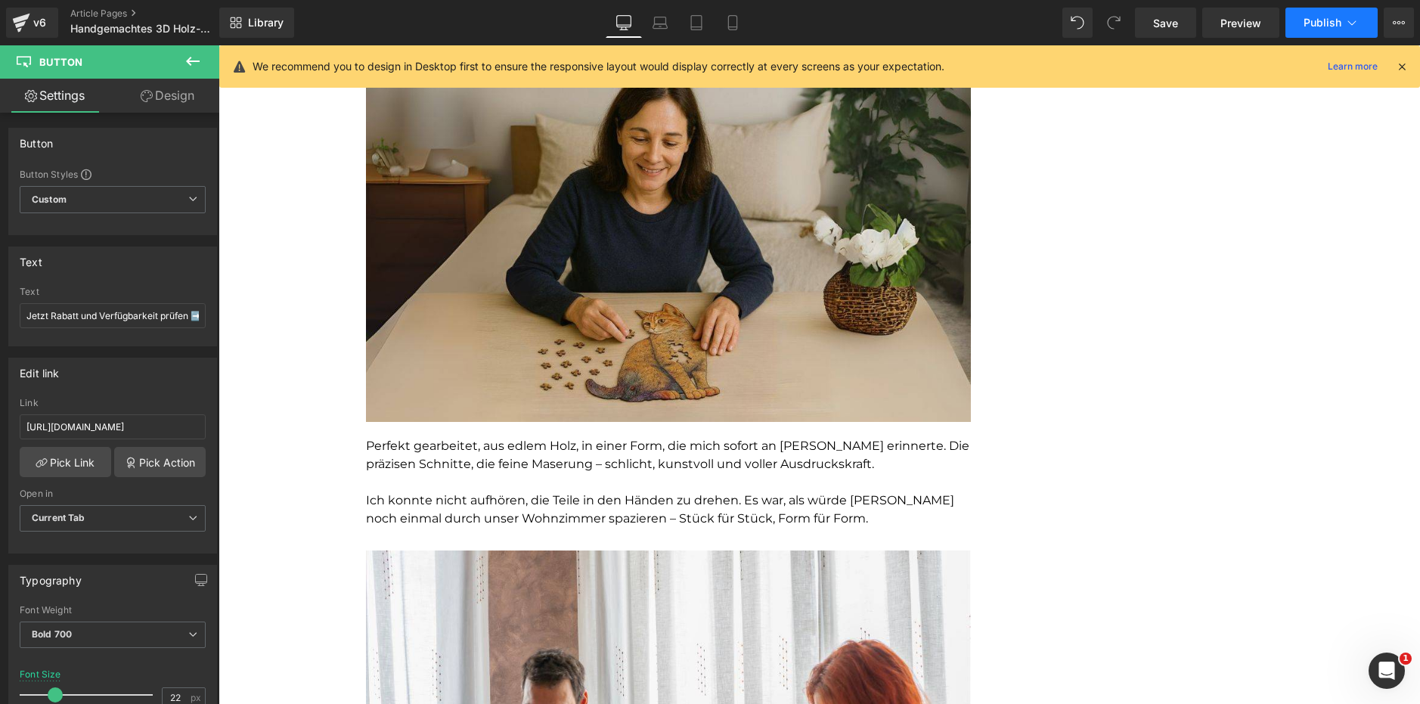
click at [1324, 26] on span "Publish" at bounding box center [1323, 23] width 38 height 12
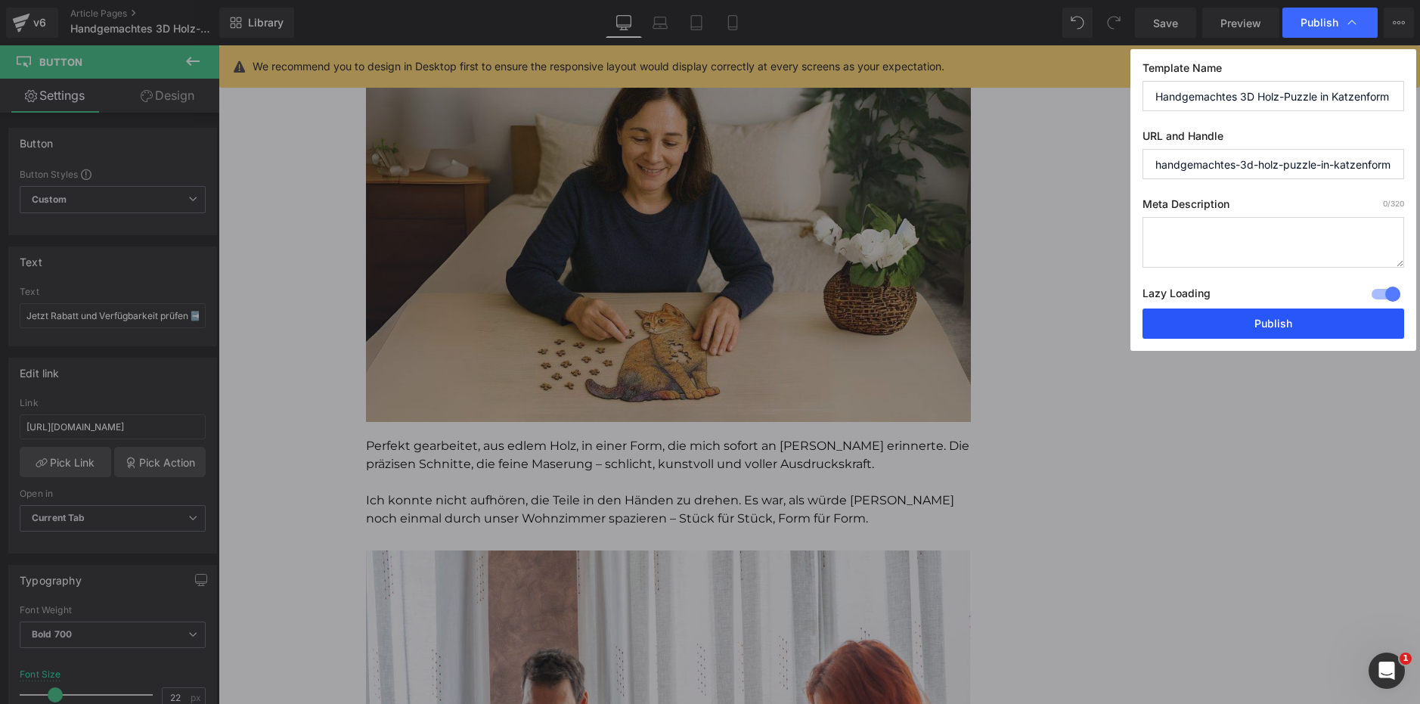
drag, startPoint x: 1271, startPoint y: 330, endPoint x: 1082, endPoint y: 290, distance: 193.1
click at [1271, 330] on button "Publish" at bounding box center [1273, 323] width 262 height 30
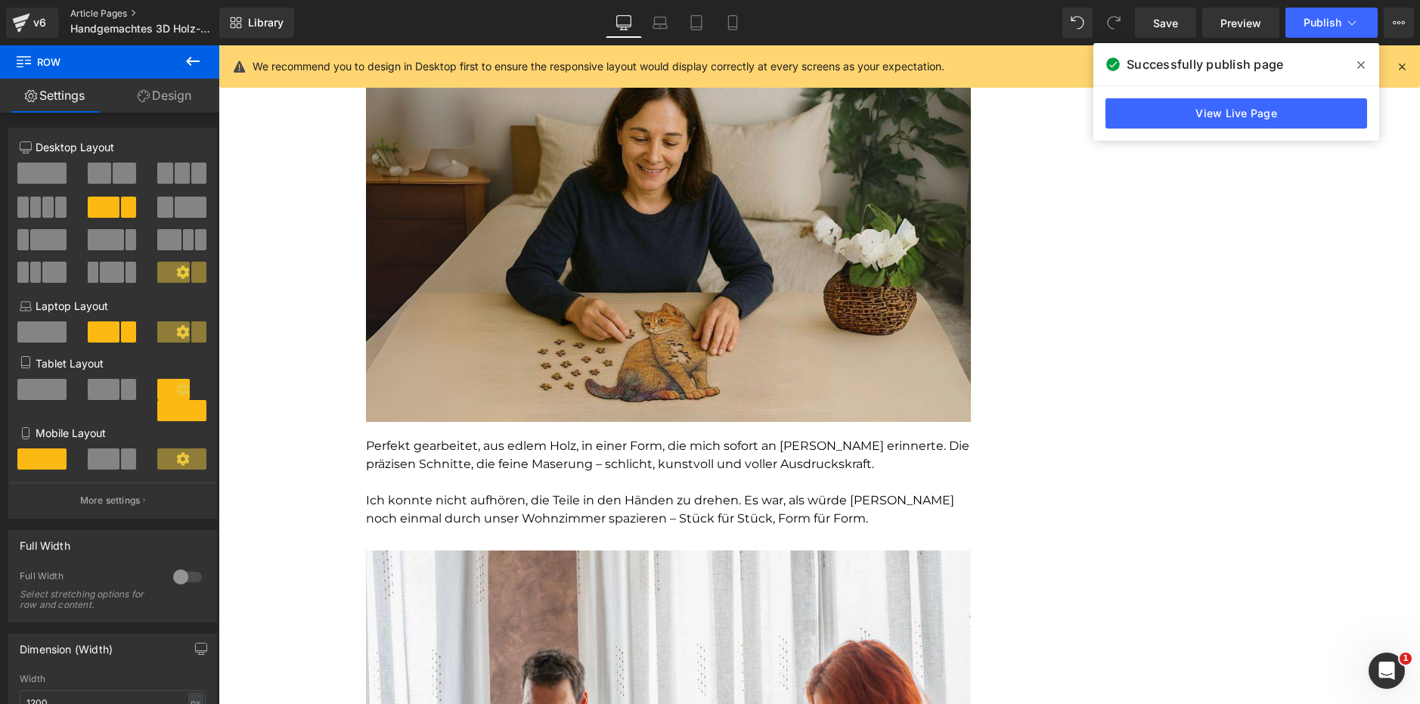
click at [127, 9] on link "Article Pages" at bounding box center [157, 14] width 174 height 12
